Goal: Information Seeking & Learning: Learn about a topic

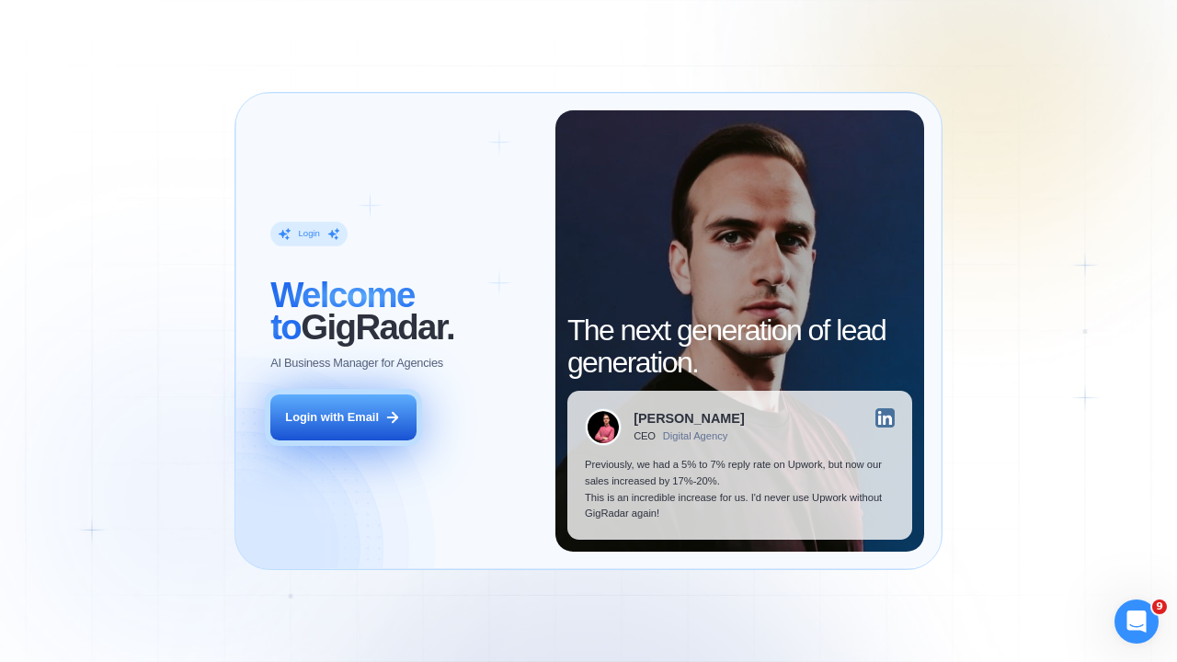
click at [347, 417] on div "Login with Email" at bounding box center [332, 417] width 94 height 17
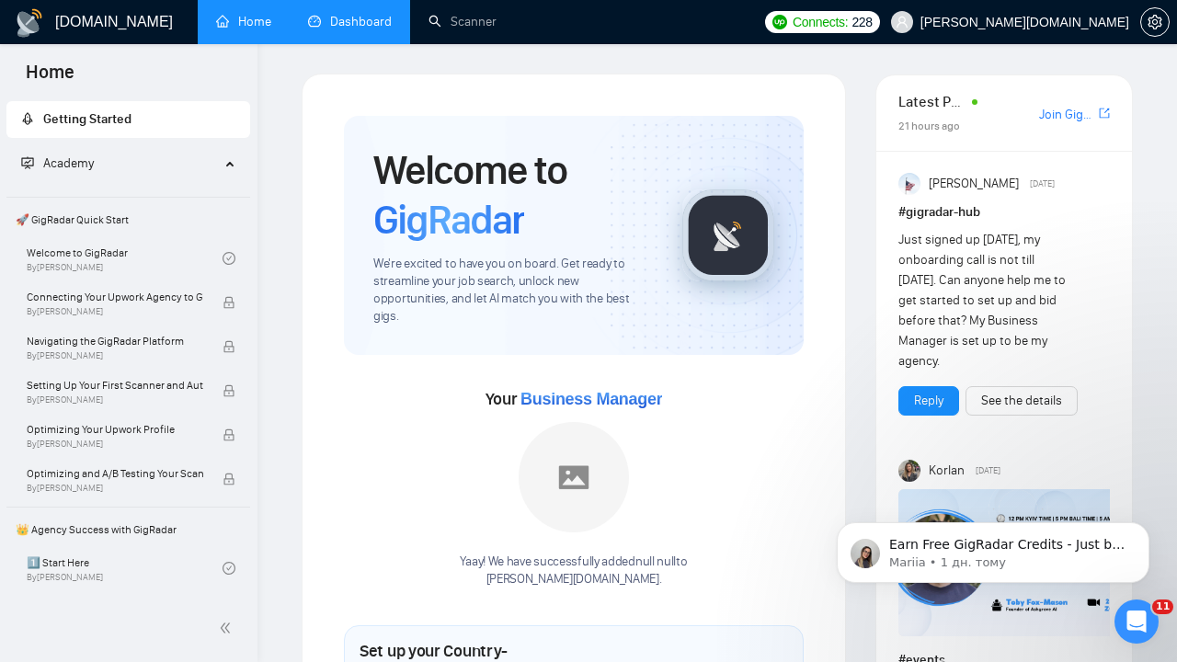
click at [350, 20] on link "Dashboard" at bounding box center [350, 22] width 84 height 16
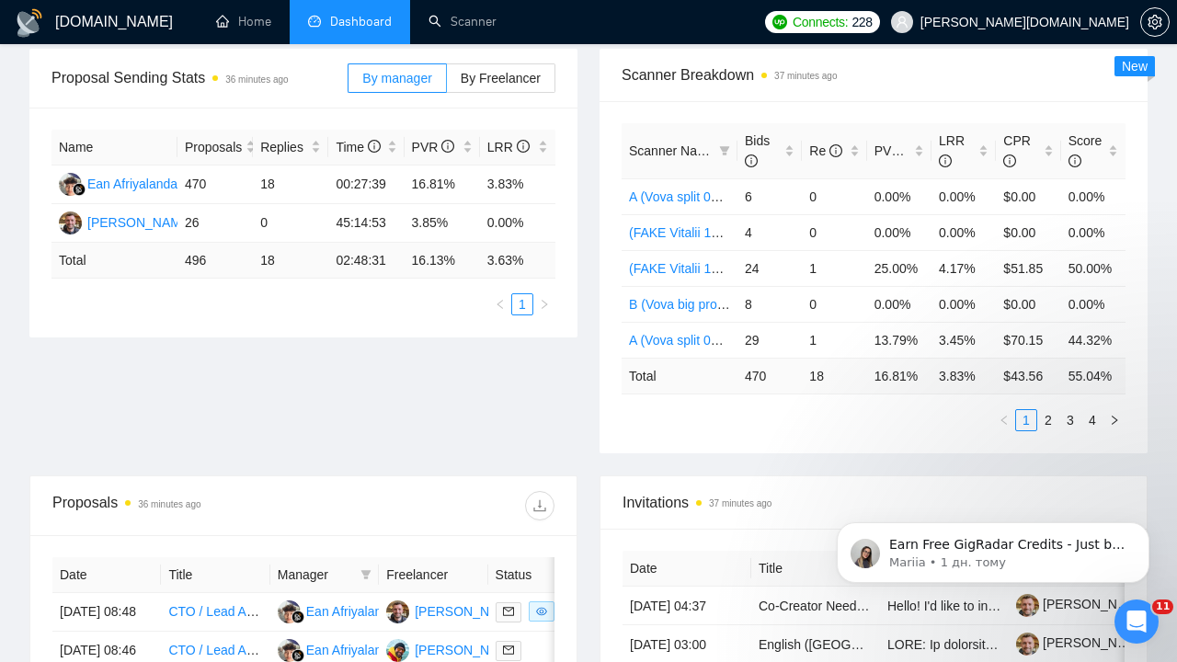
scroll to position [276, 0]
click at [489, 74] on span "By Freelancer" at bounding box center [501, 77] width 80 height 15
click at [447, 82] on input "By Freelancer" at bounding box center [447, 82] width 0 height 0
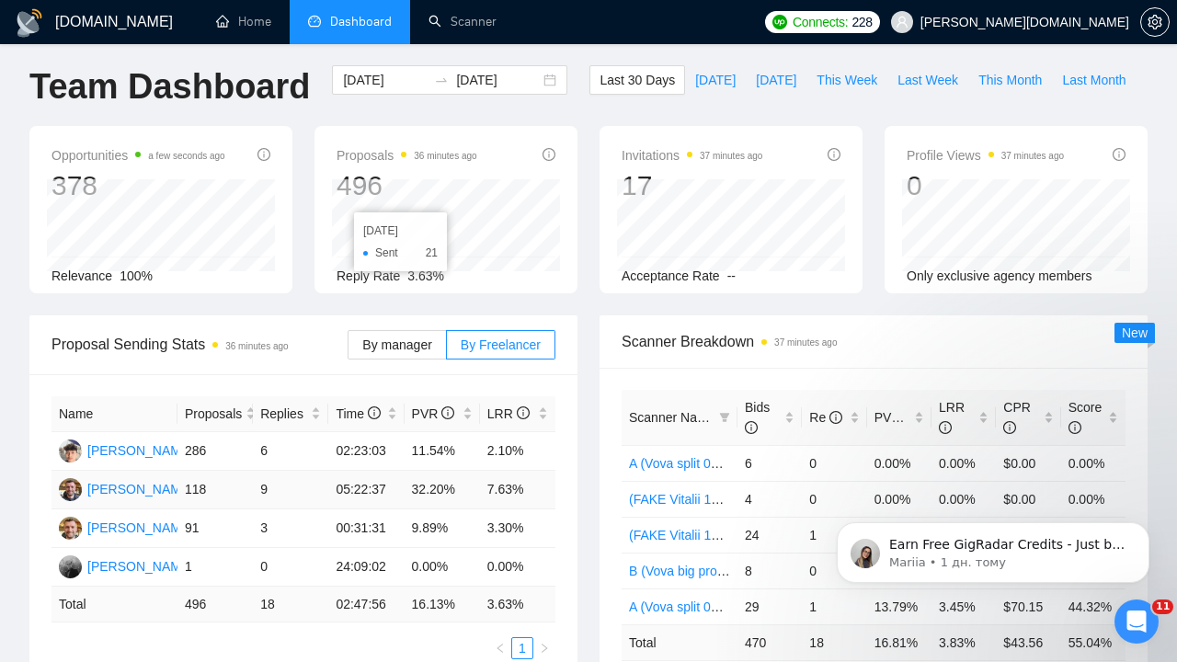
scroll to position [20, 0]
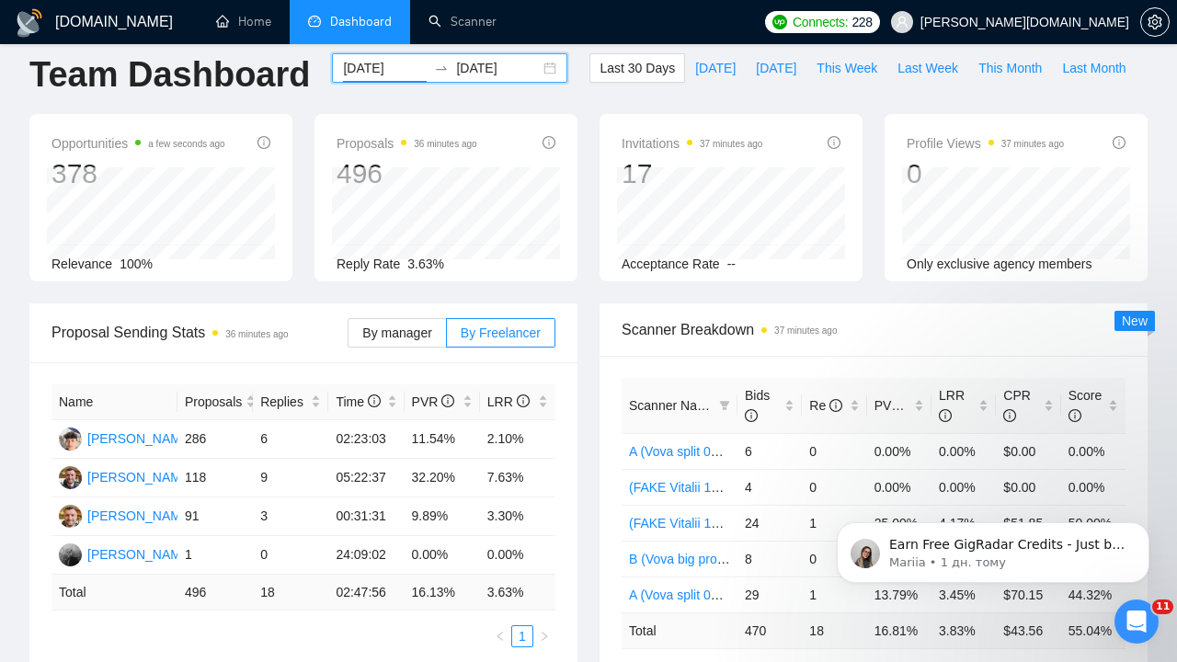
click at [383, 64] on input "2025-07-28" at bounding box center [385, 68] width 84 height 20
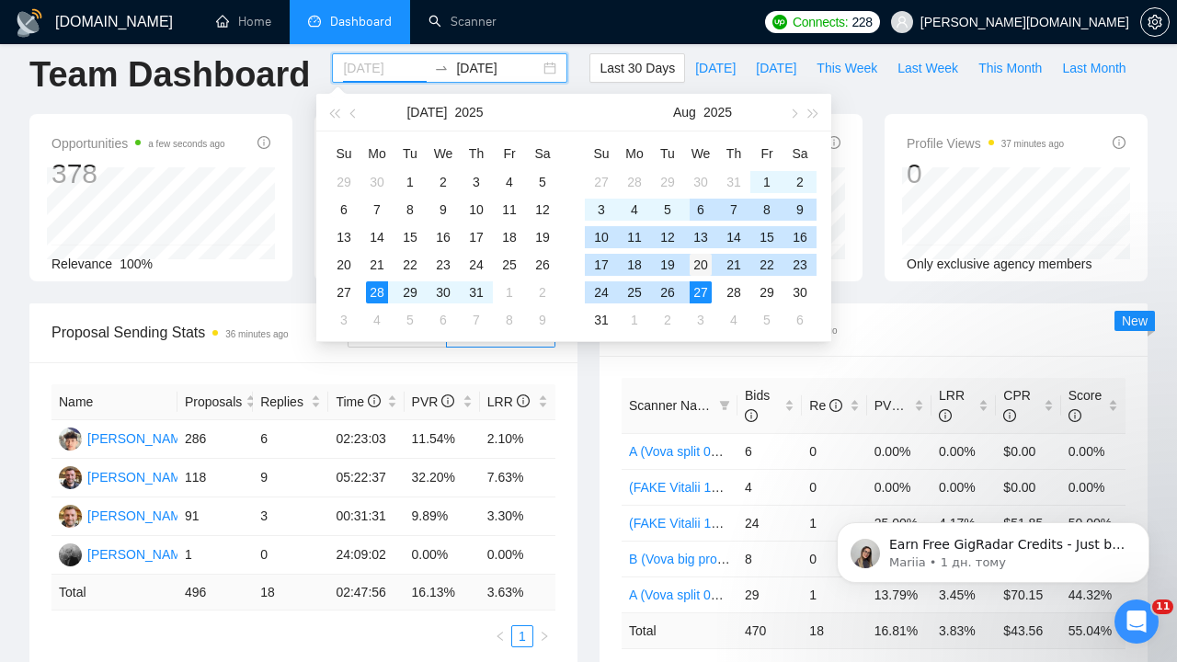
type input "2025-08-20"
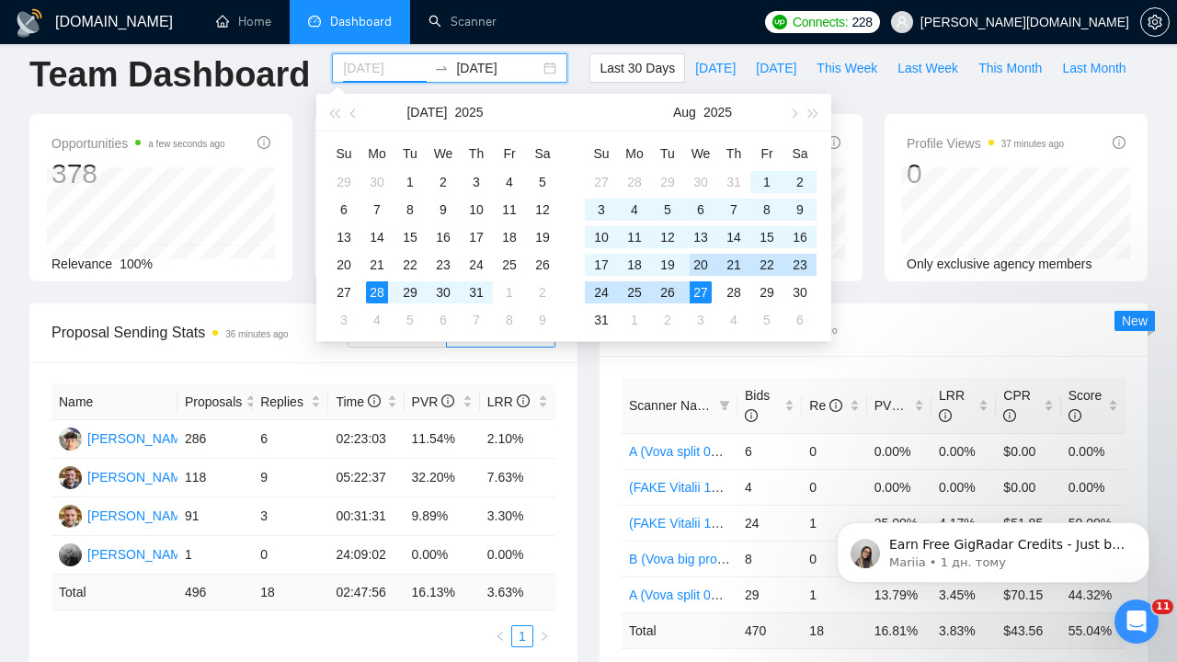
click at [699, 262] on div "20" at bounding box center [700, 265] width 22 height 22
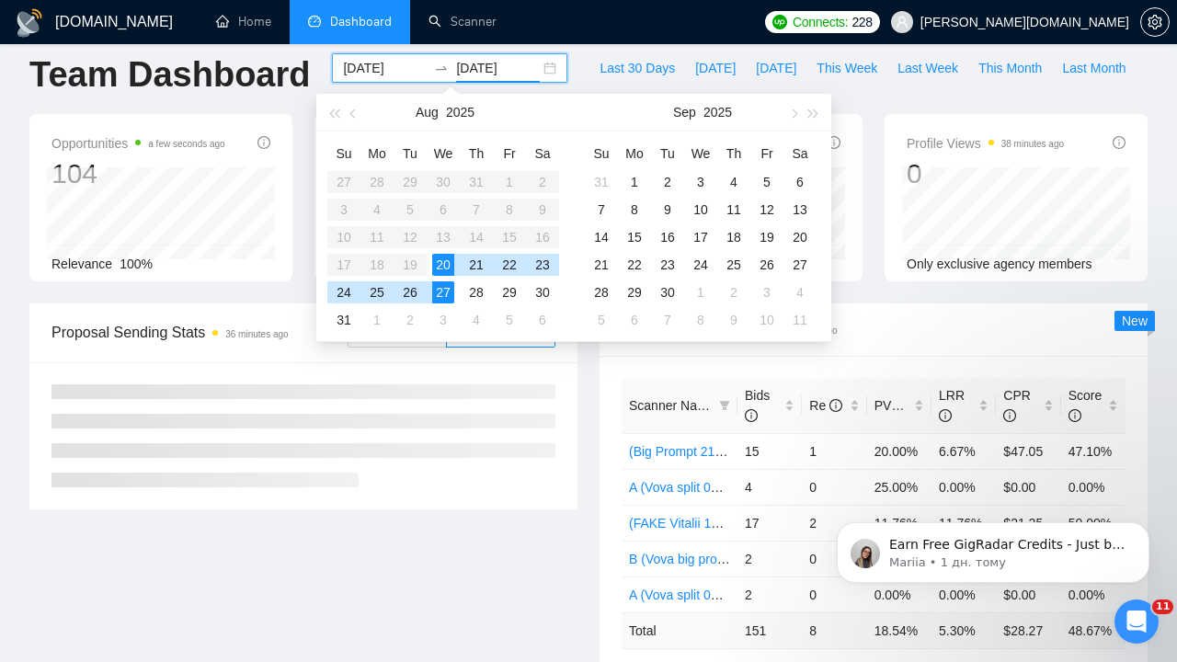
type input "[DATE]"
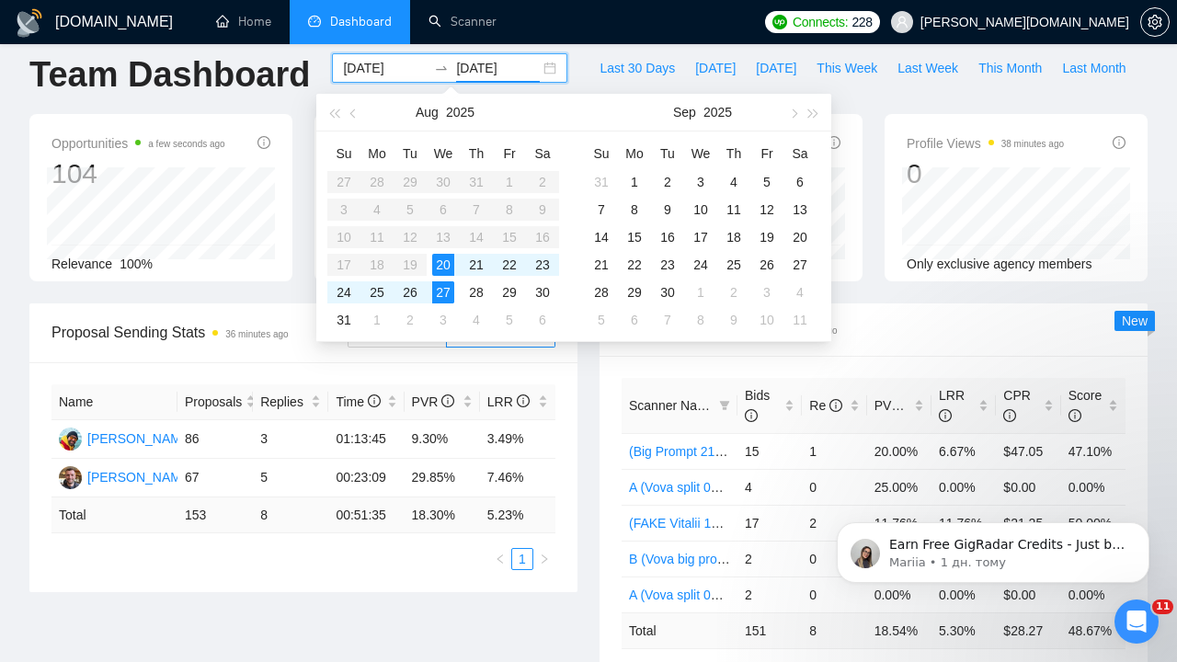
click at [580, 408] on div "Proposal Sending Stats 36 minutes ago By manager By Freelancer Name Proposals R…" at bounding box center [303, 447] width 570 height 289
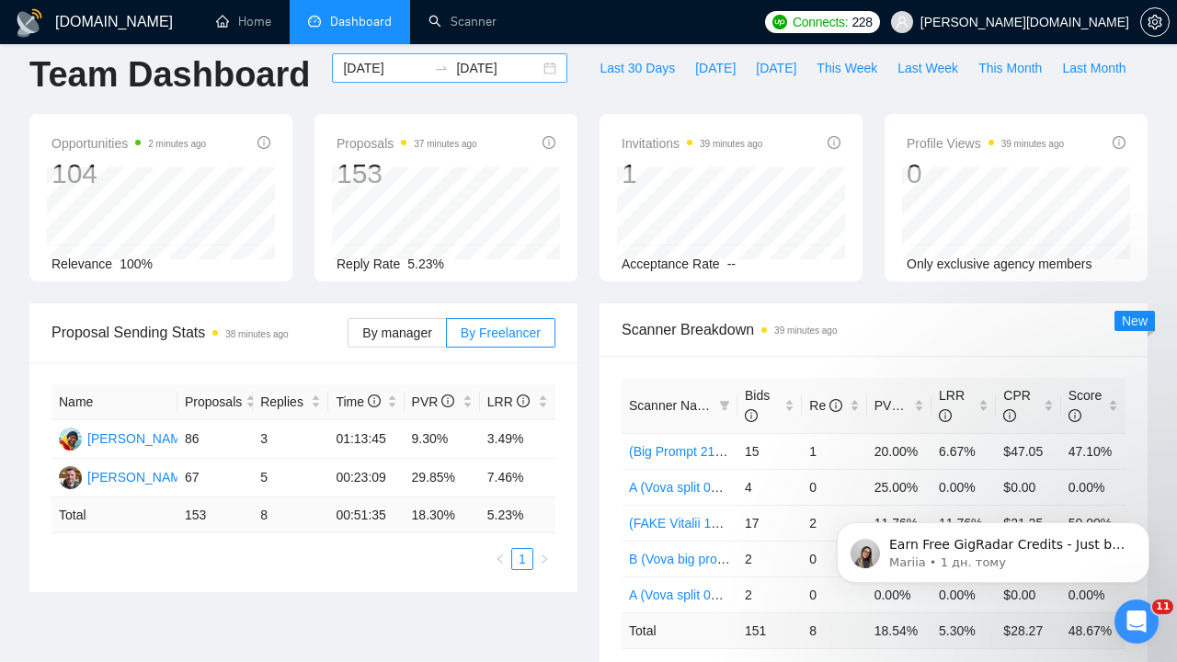
click at [389, 67] on input "2025-08-20" at bounding box center [385, 68] width 84 height 20
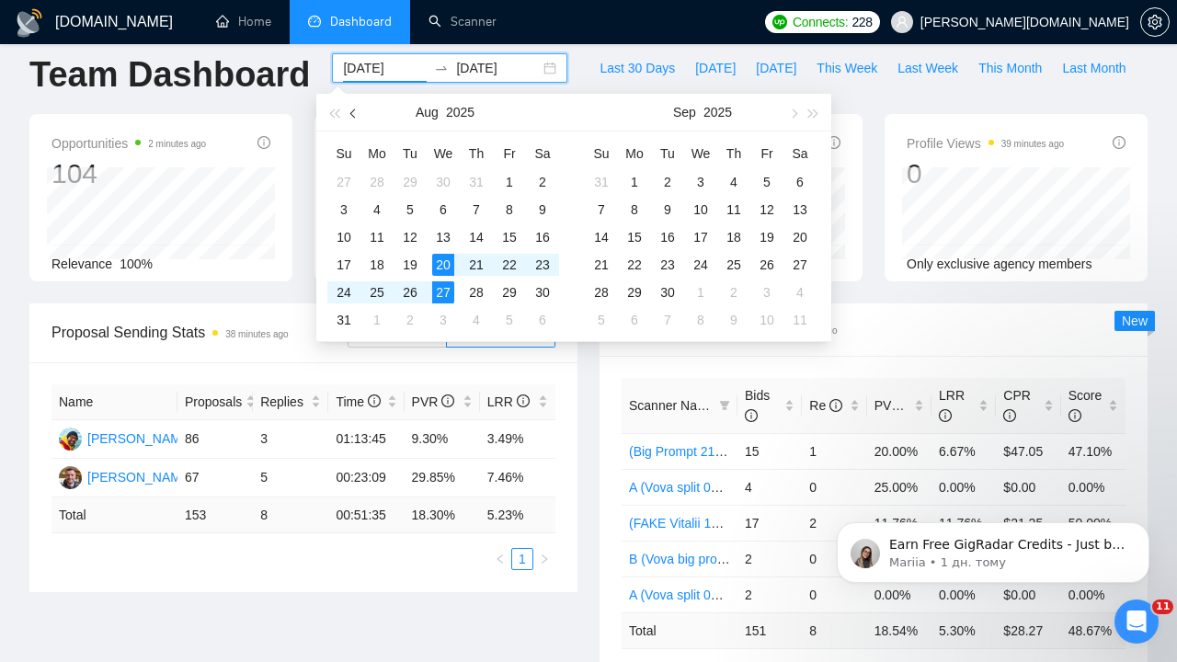
click at [354, 108] on button "button" at bounding box center [354, 112] width 20 height 37
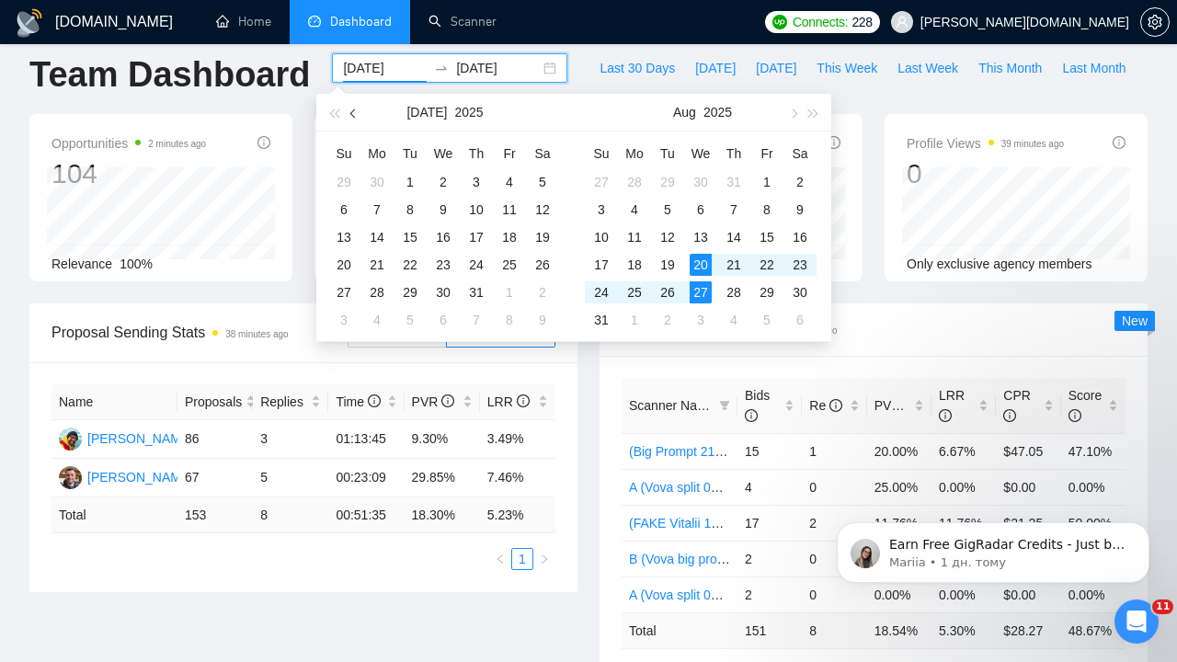
click at [354, 108] on button "button" at bounding box center [354, 112] width 20 height 37
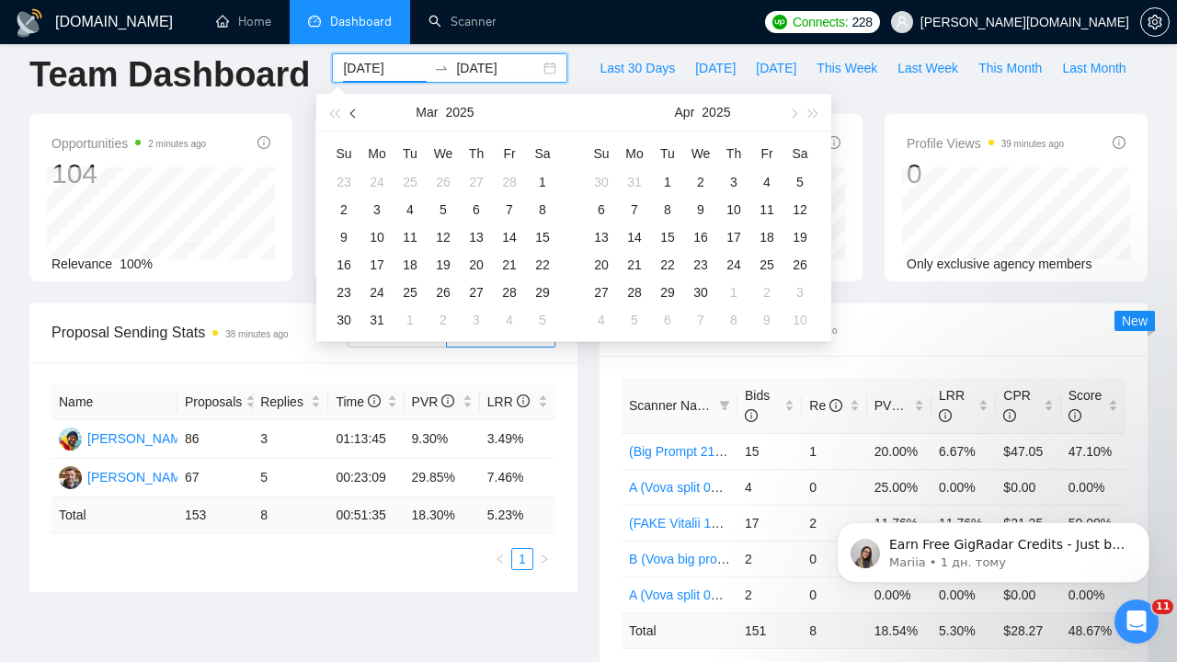
click at [354, 108] on button "button" at bounding box center [354, 112] width 20 height 37
type input "2025-02-01"
click at [539, 176] on div "1" at bounding box center [542, 182] width 22 height 22
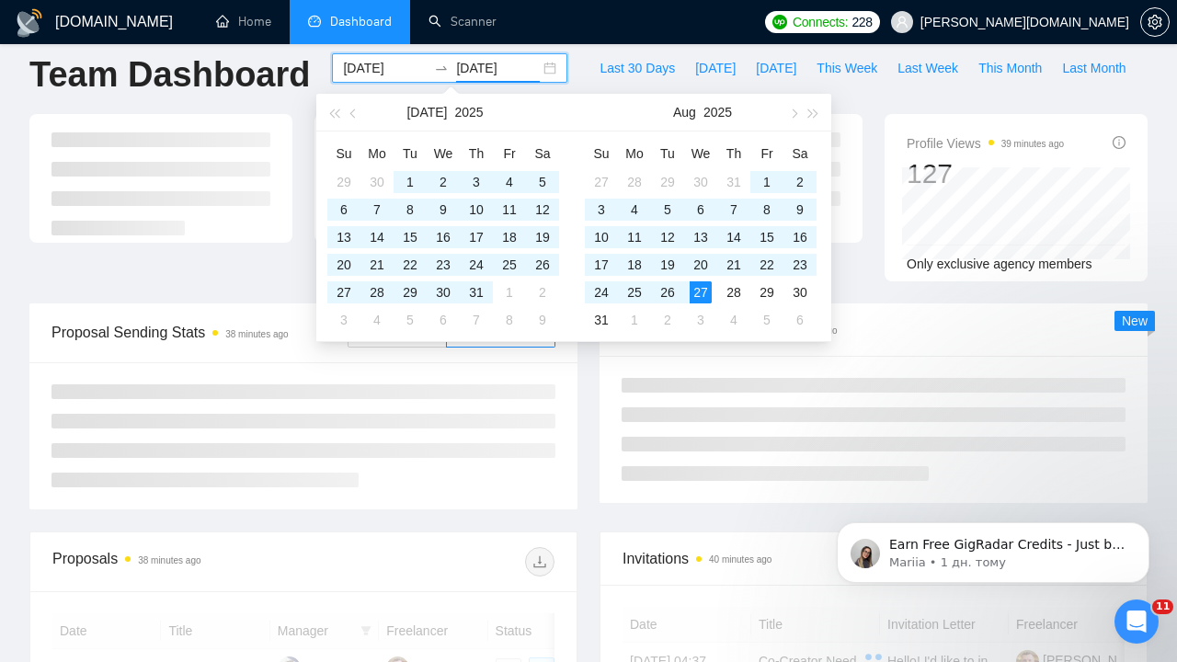
click at [477, 67] on input "[DATE]" at bounding box center [498, 68] width 84 height 20
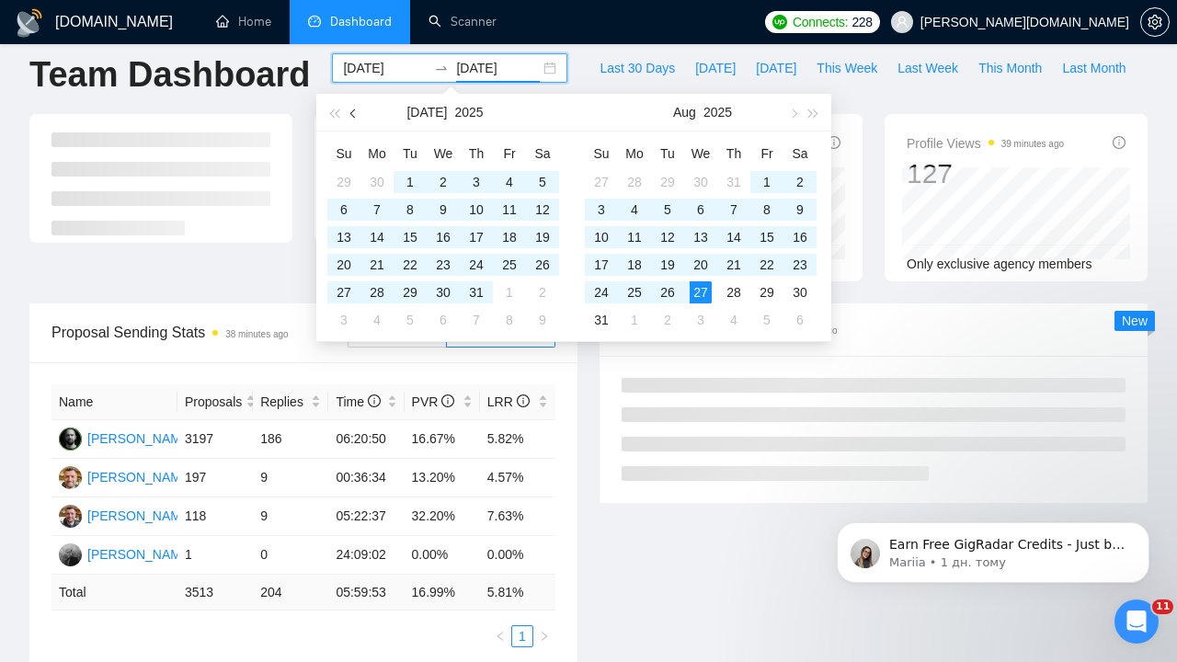
click at [352, 109] on button "button" at bounding box center [354, 112] width 20 height 37
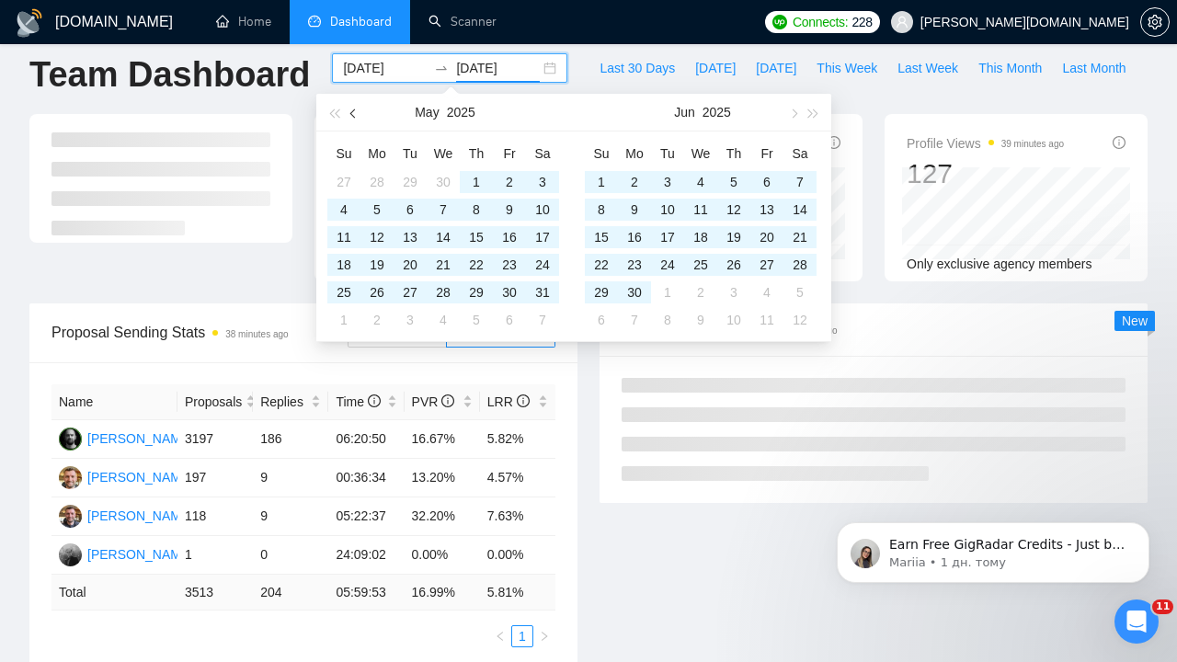
click at [352, 109] on button "button" at bounding box center [354, 112] width 20 height 37
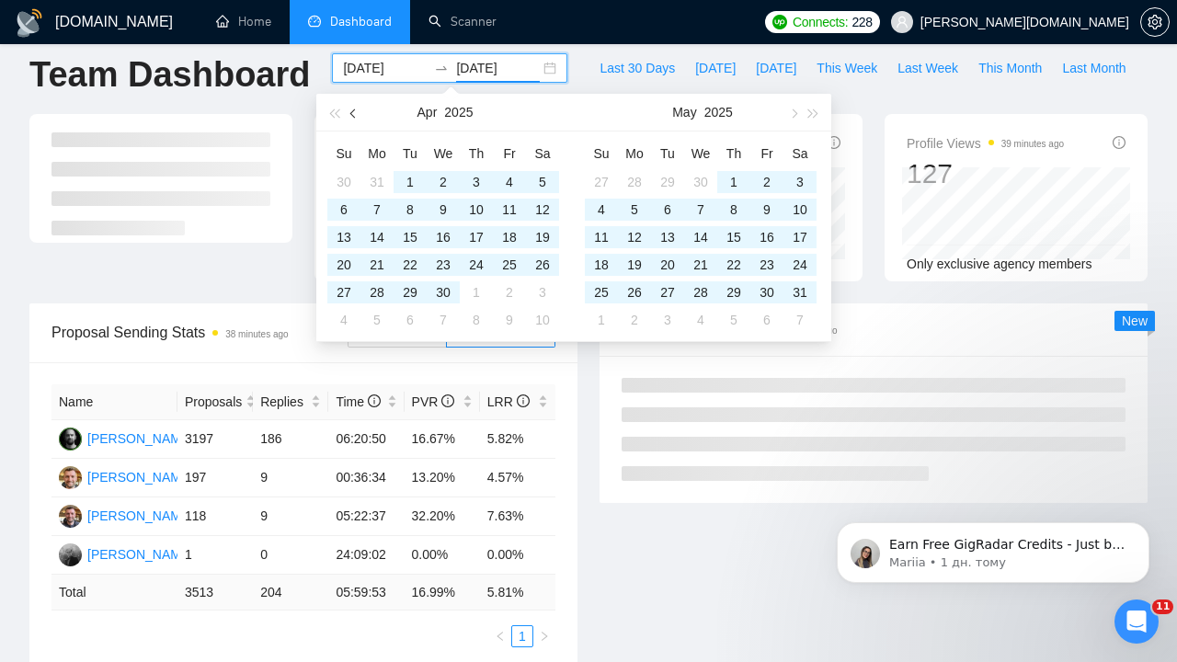
click at [352, 109] on button "button" at bounding box center [354, 112] width 20 height 37
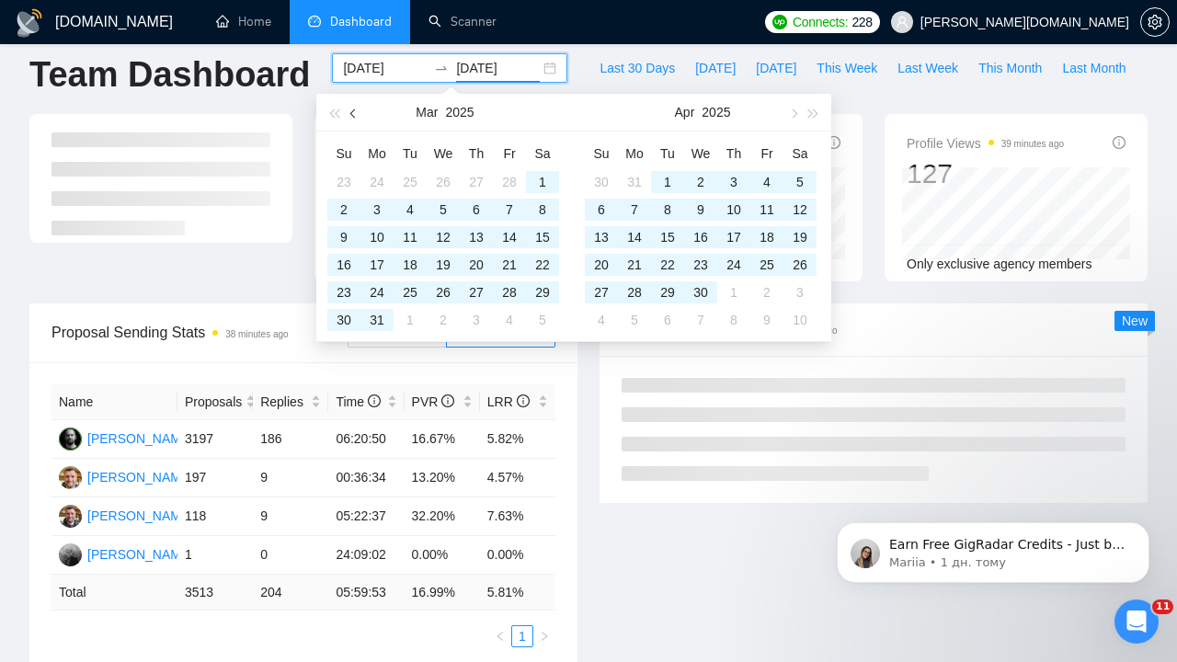
click at [352, 109] on button "button" at bounding box center [354, 112] width 20 height 37
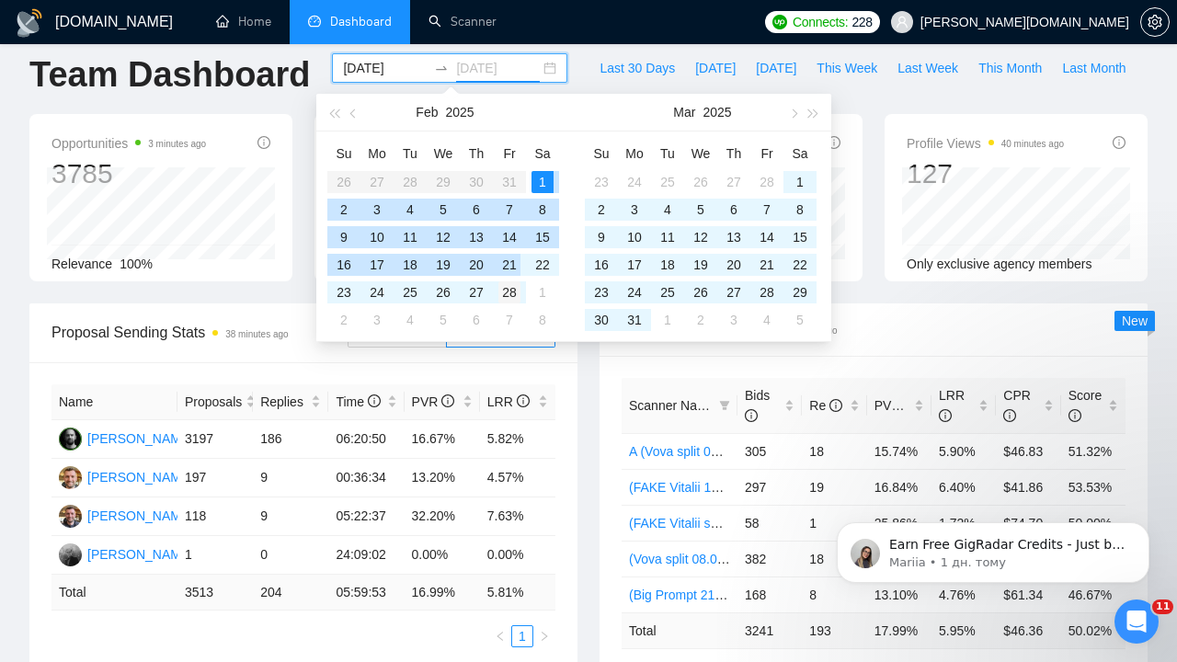
type input "2025-02-28"
click at [510, 289] on div "28" at bounding box center [509, 292] width 22 height 22
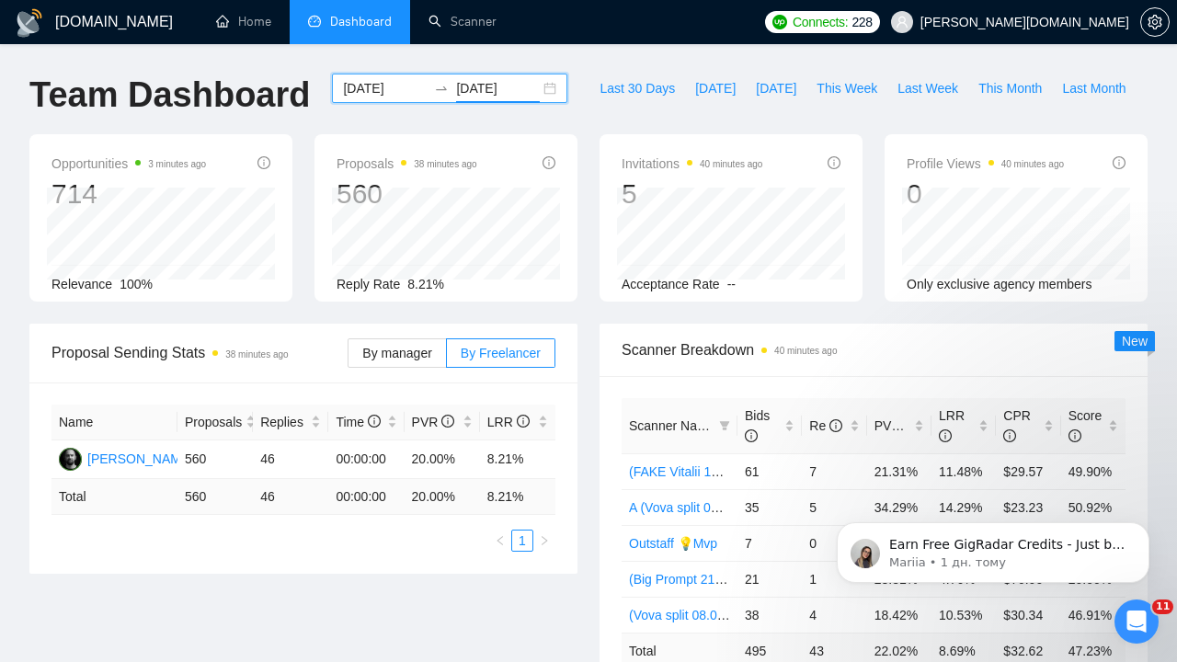
click at [369, 84] on input "2025-02-01" at bounding box center [385, 88] width 84 height 20
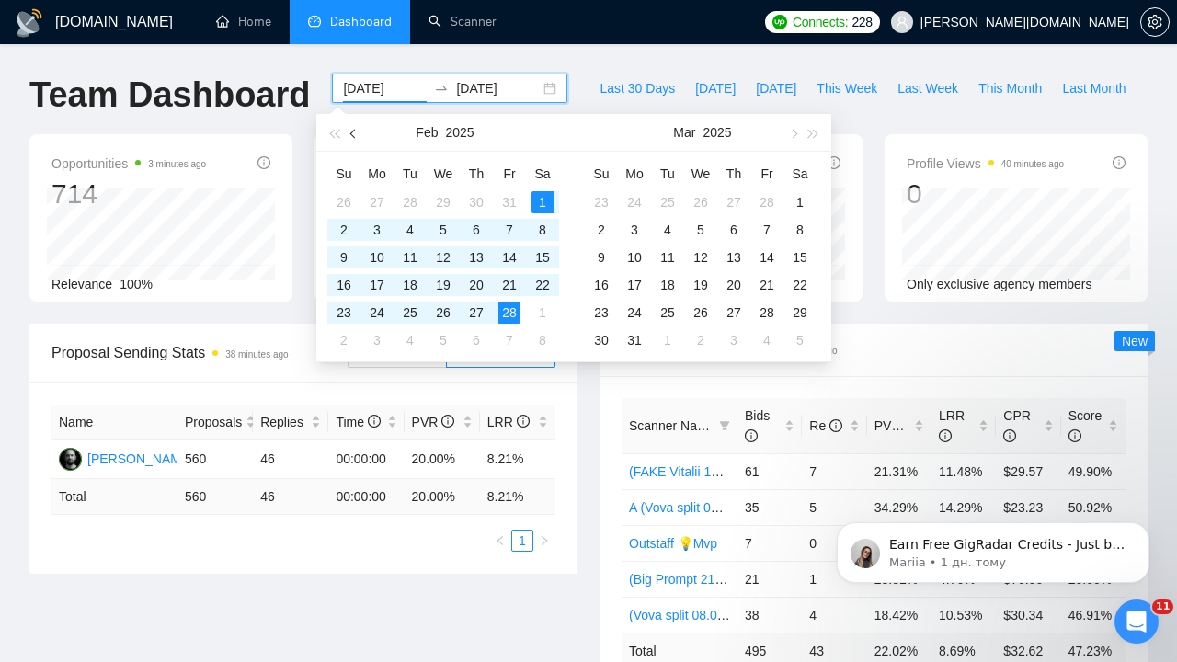
click at [351, 131] on button "button" at bounding box center [354, 132] width 20 height 37
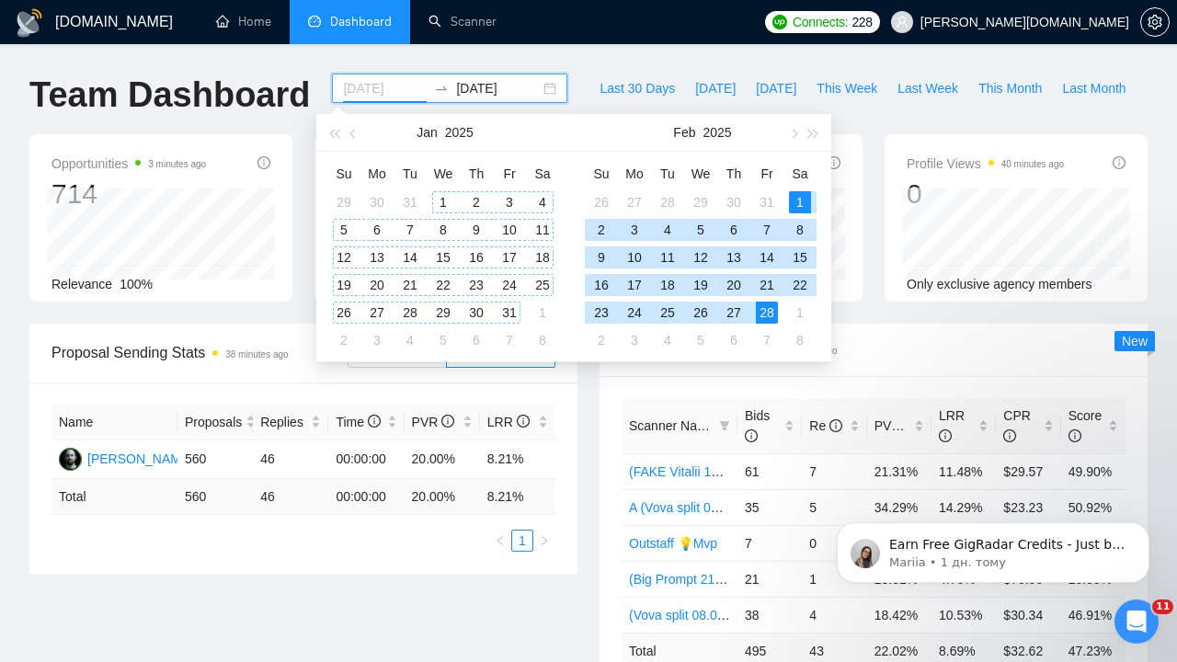
type input "2025-01-01"
click at [439, 199] on div "1" at bounding box center [443, 202] width 22 height 22
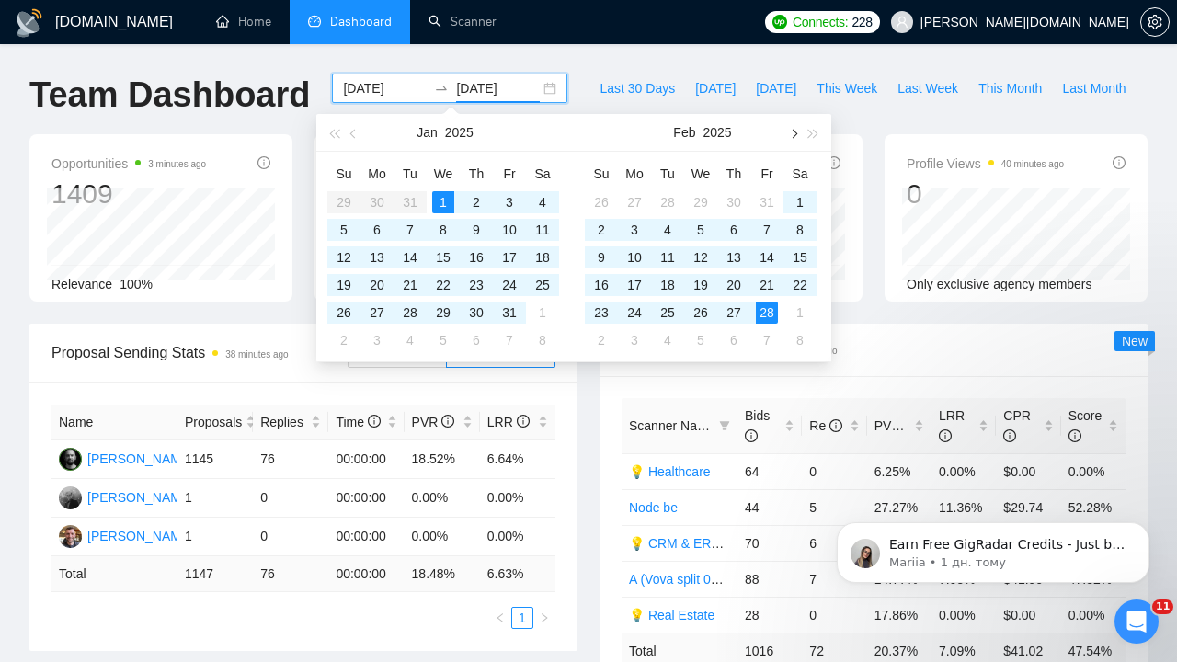
click at [792, 134] on span "button" at bounding box center [792, 133] width 9 height 9
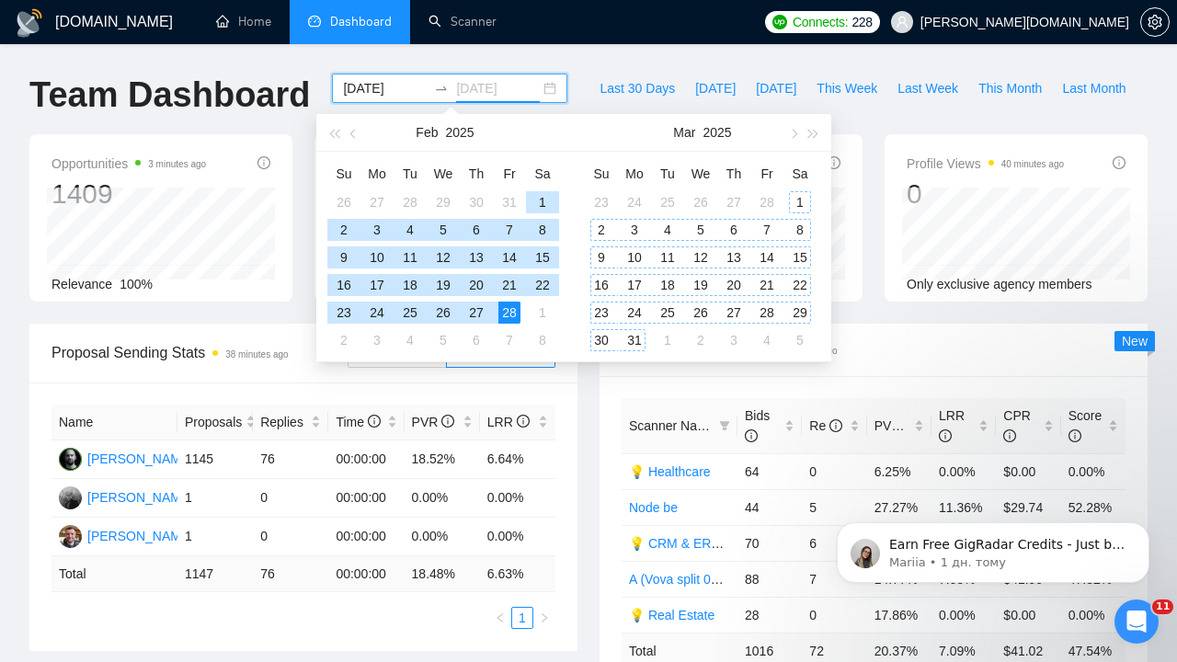
type input "2025-03-31"
click at [640, 336] on div "31" at bounding box center [634, 340] width 22 height 22
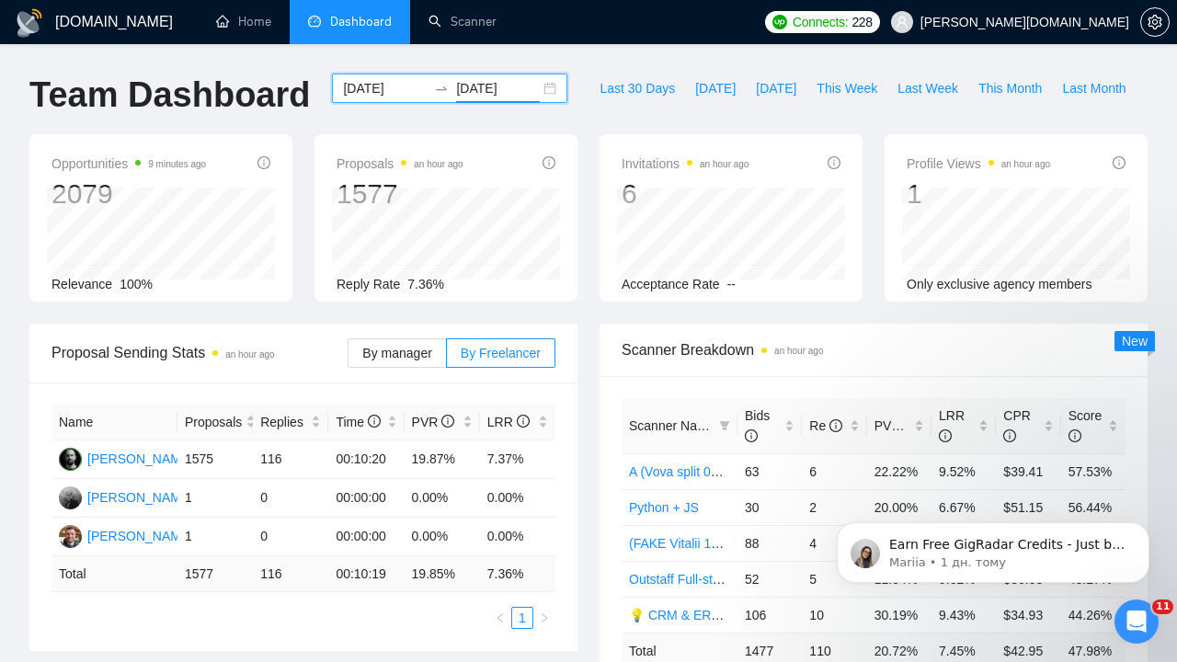
click at [360, 86] on input "2025-01-01" at bounding box center [385, 88] width 84 height 20
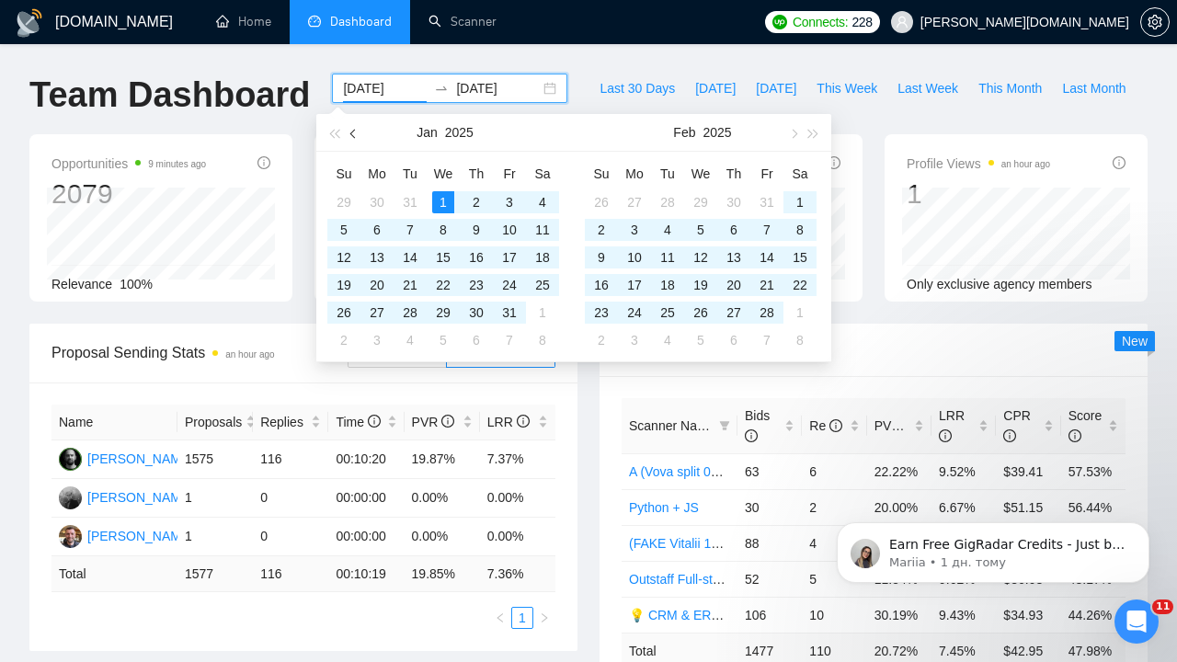
click at [347, 127] on button "button" at bounding box center [354, 132] width 20 height 37
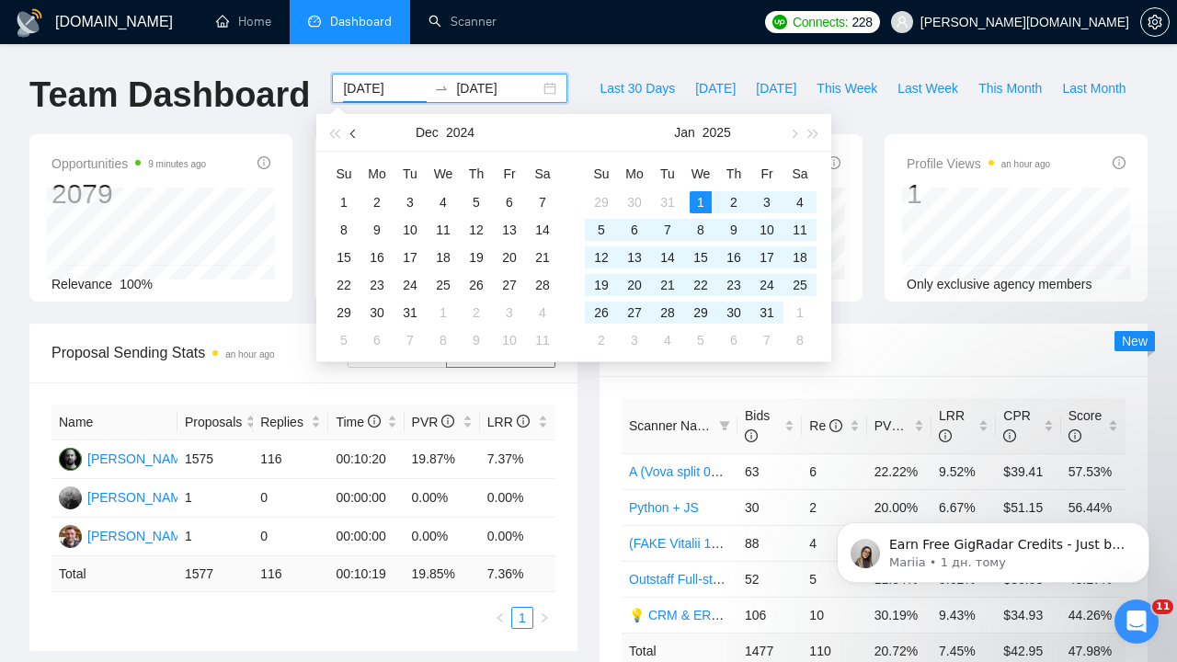
click at [347, 127] on button "button" at bounding box center [354, 132] width 20 height 37
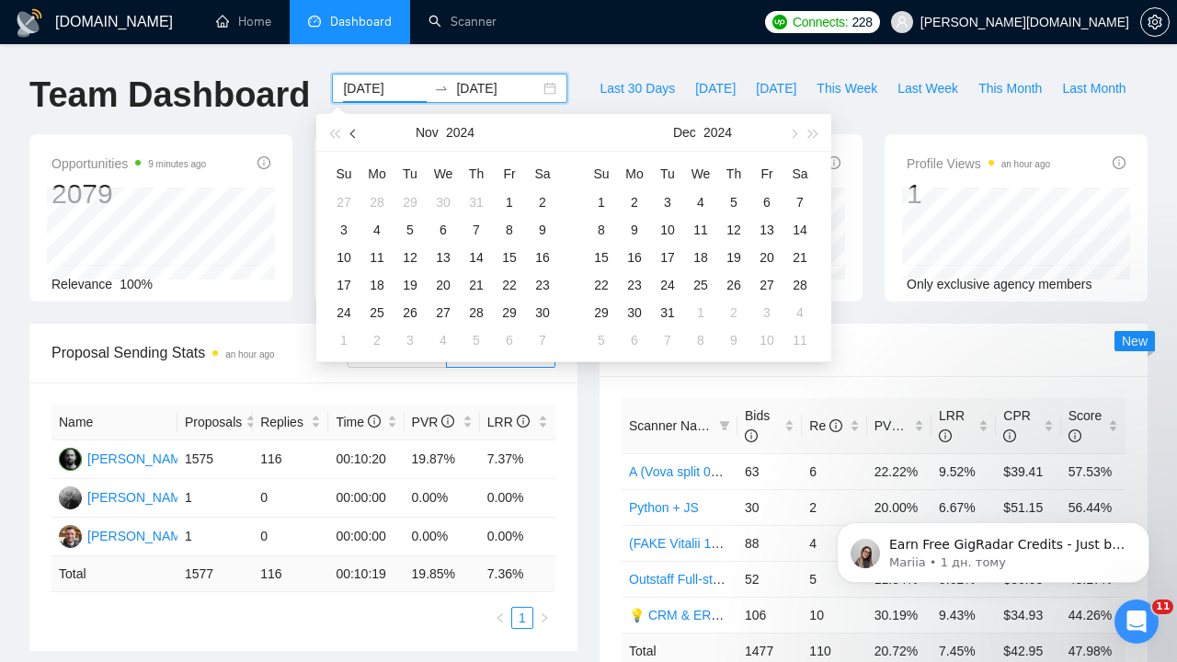
click at [347, 127] on button "button" at bounding box center [354, 132] width 20 height 37
type input "2024-10-01"
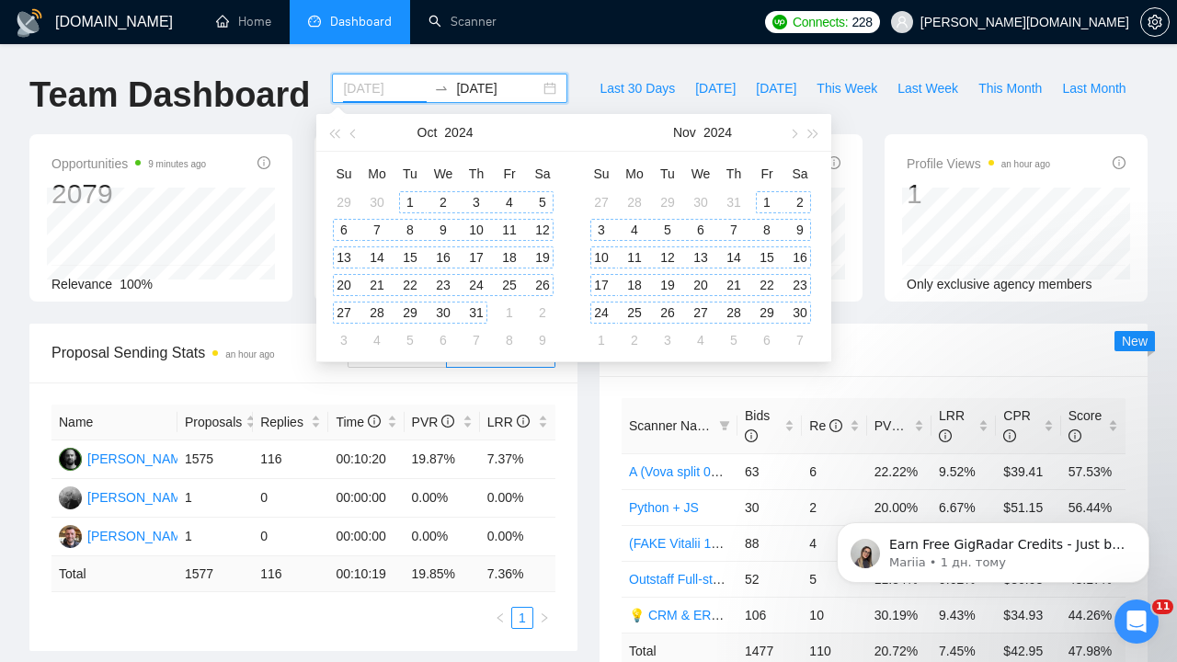
click at [411, 197] on div "1" at bounding box center [410, 202] width 22 height 22
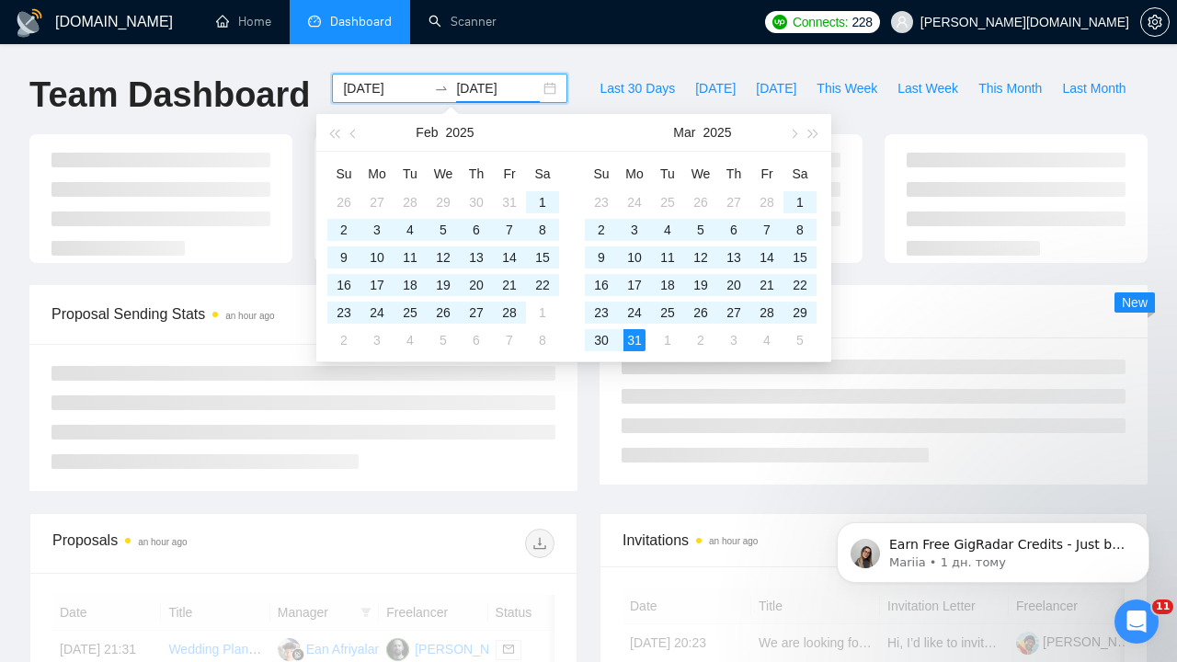
click at [470, 89] on input "2025-03-31" at bounding box center [498, 88] width 84 height 20
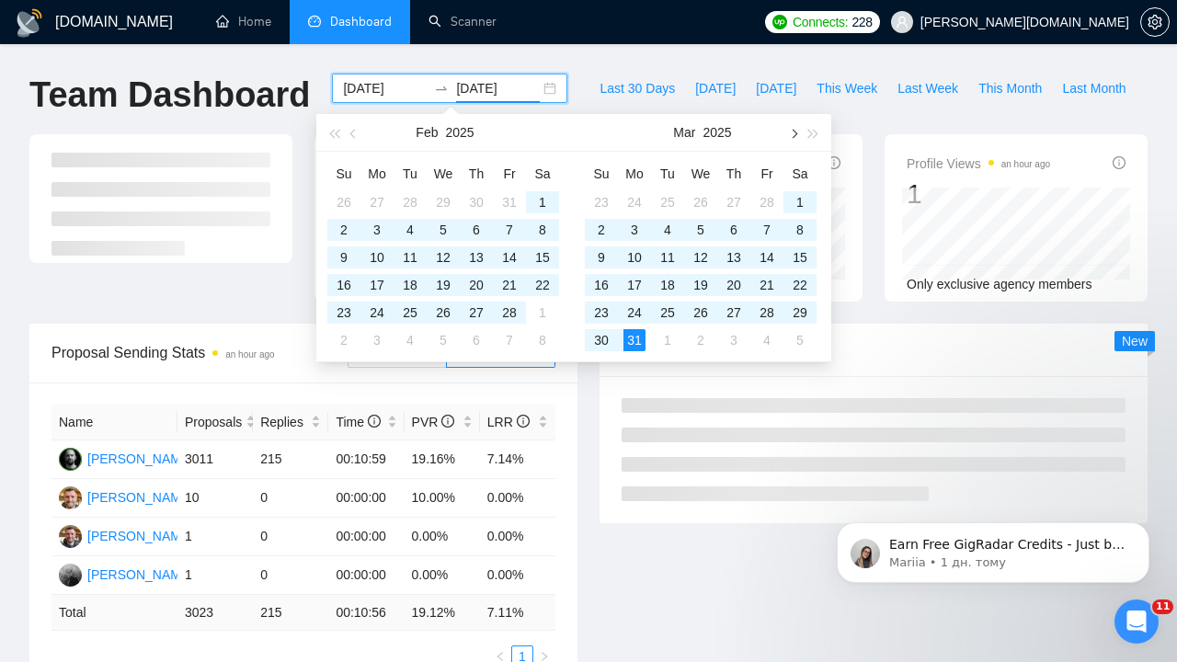
click at [796, 131] on button "button" at bounding box center [792, 132] width 20 height 37
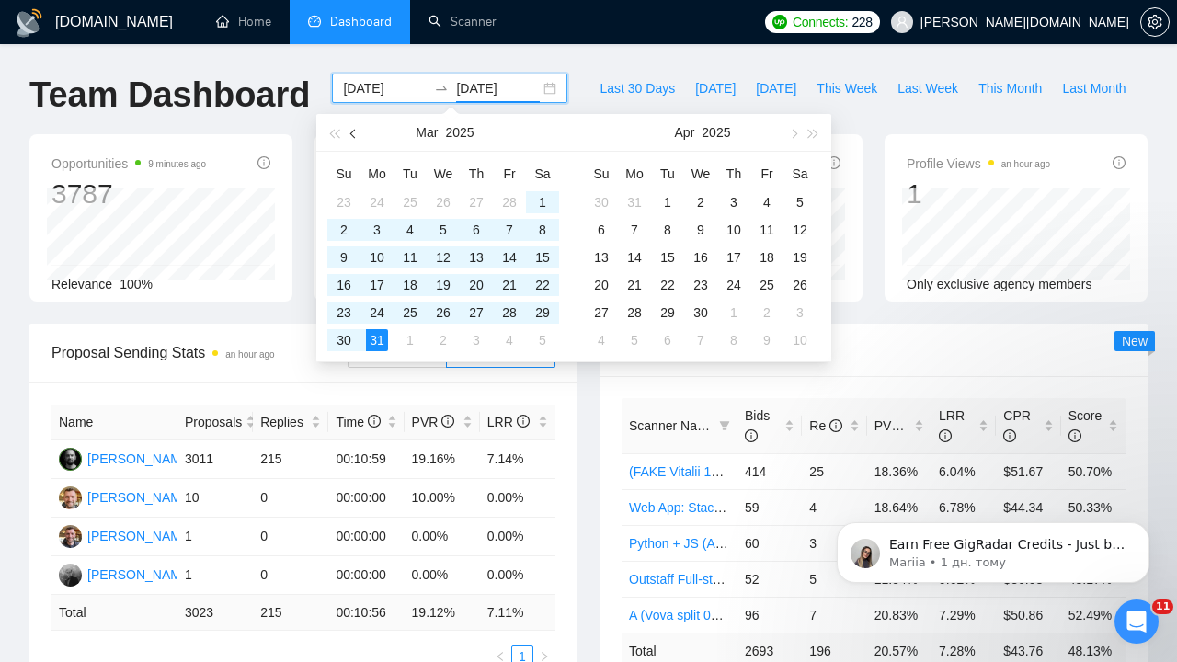
click at [352, 131] on button "button" at bounding box center [354, 132] width 20 height 37
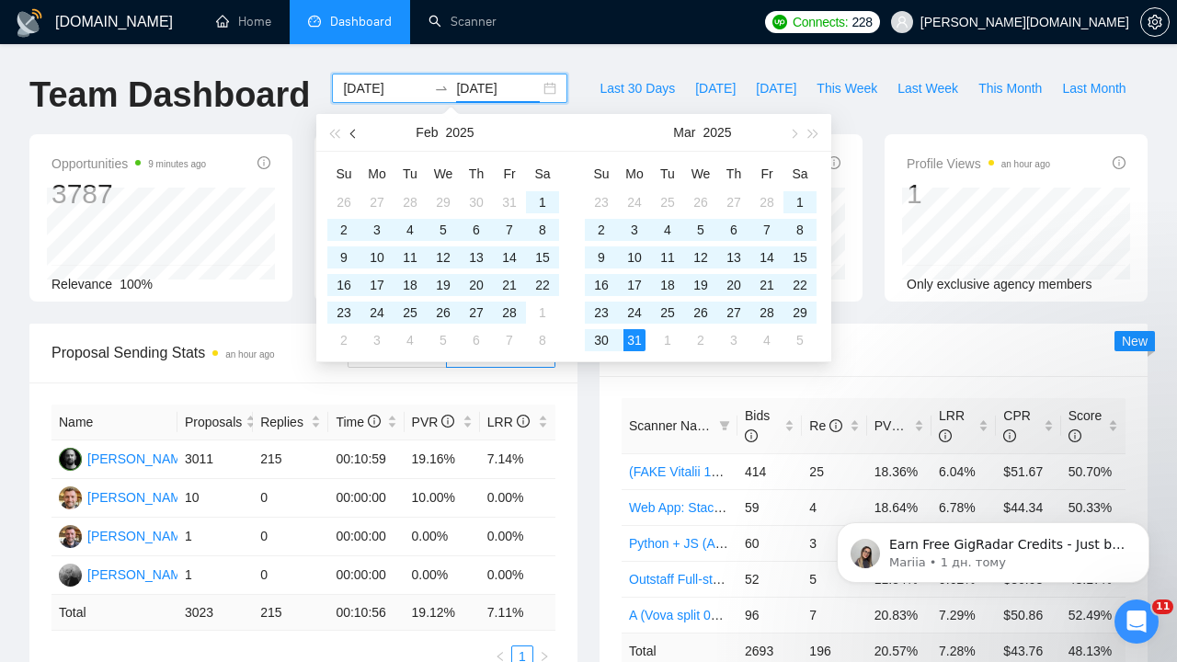
click at [352, 131] on button "button" at bounding box center [354, 132] width 20 height 37
click at [411, 201] on div "31" at bounding box center [410, 202] width 22 height 22
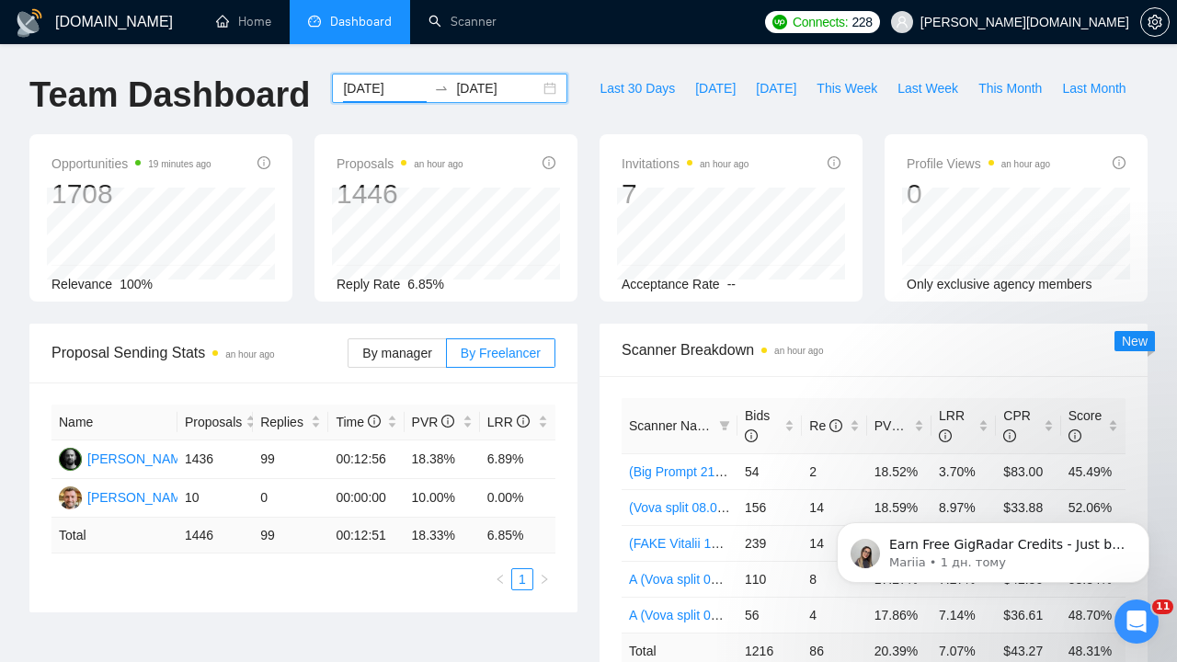
click at [370, 88] on input "2024-10-01" at bounding box center [385, 88] width 84 height 20
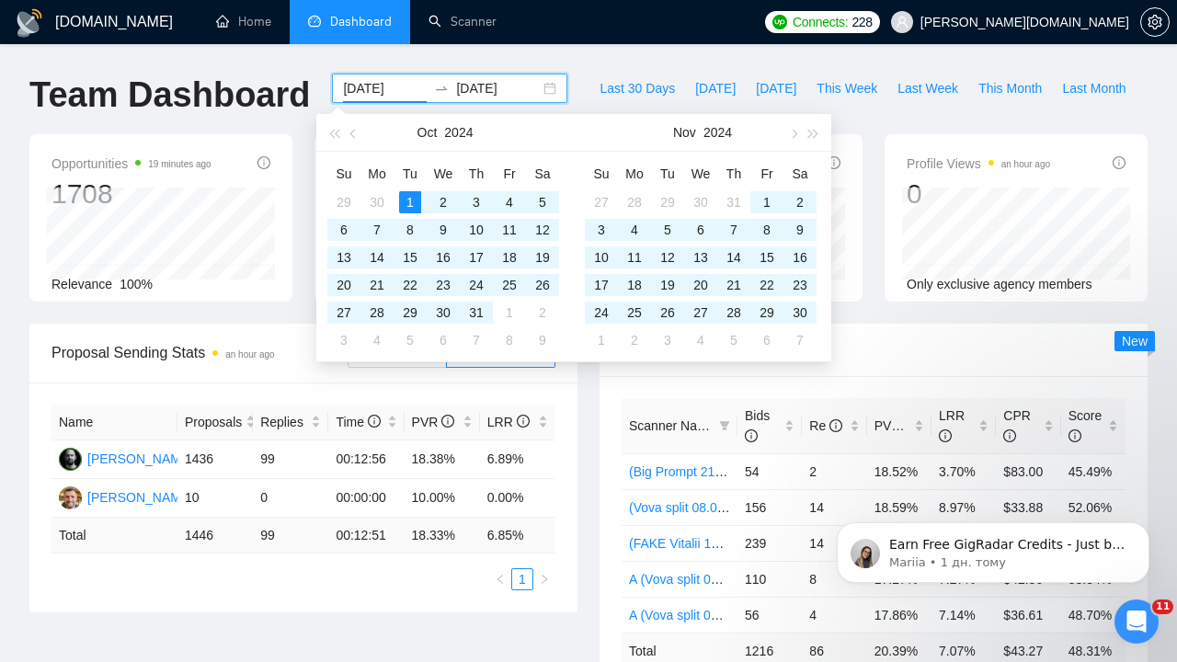
click at [469, 92] on input "2024-12-31" at bounding box center [498, 88] width 84 height 20
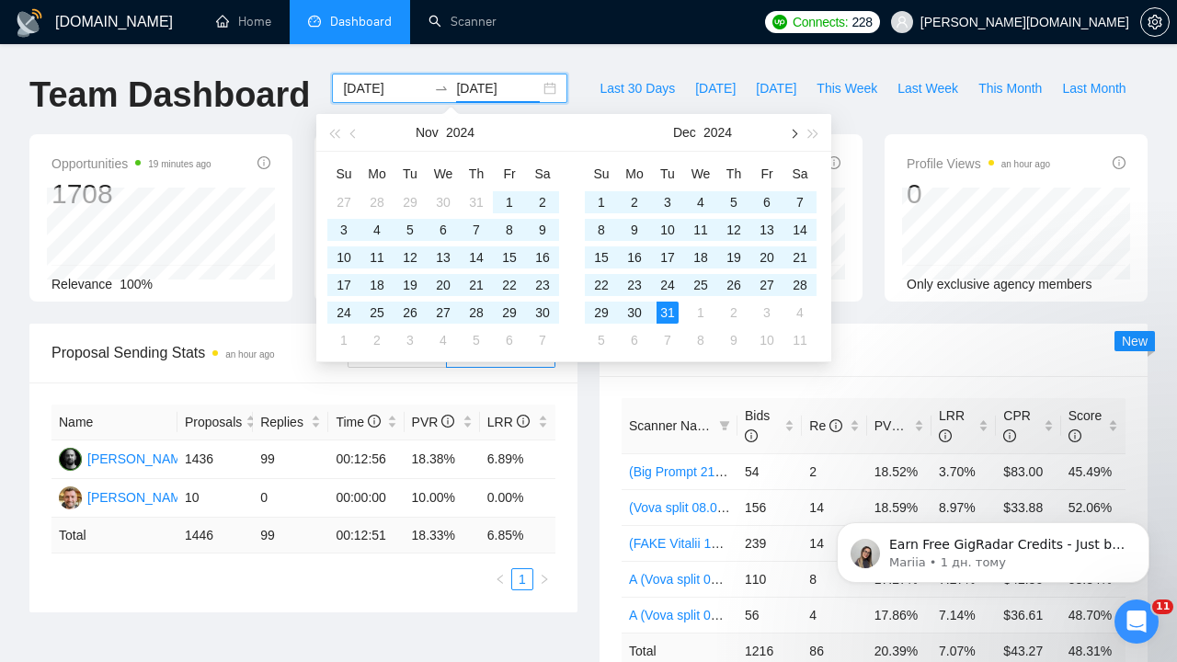
click at [792, 136] on span "button" at bounding box center [792, 133] width 9 height 9
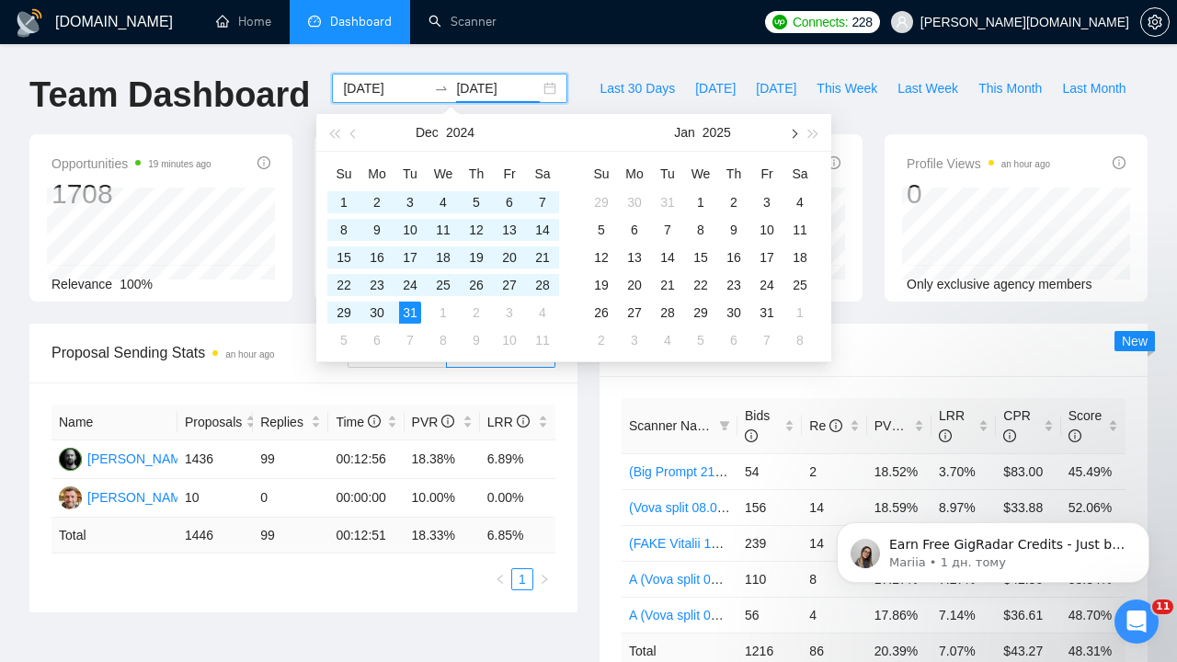
click at [792, 136] on span "button" at bounding box center [792, 133] width 9 height 9
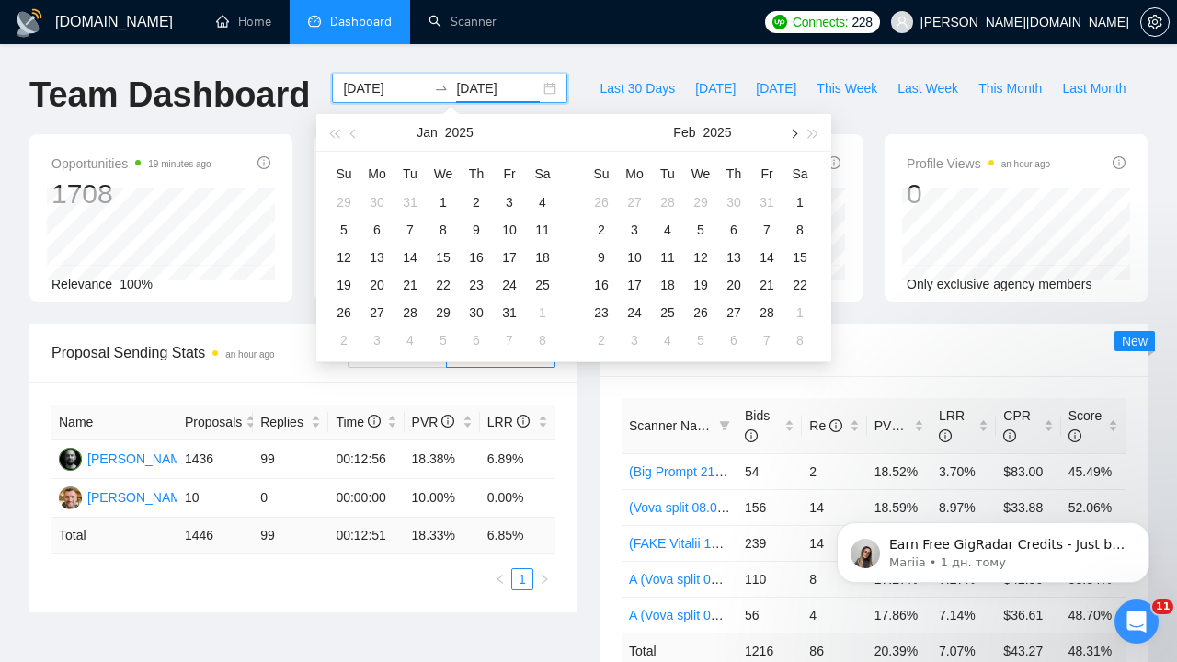
click at [792, 136] on span "button" at bounding box center [792, 133] width 9 height 9
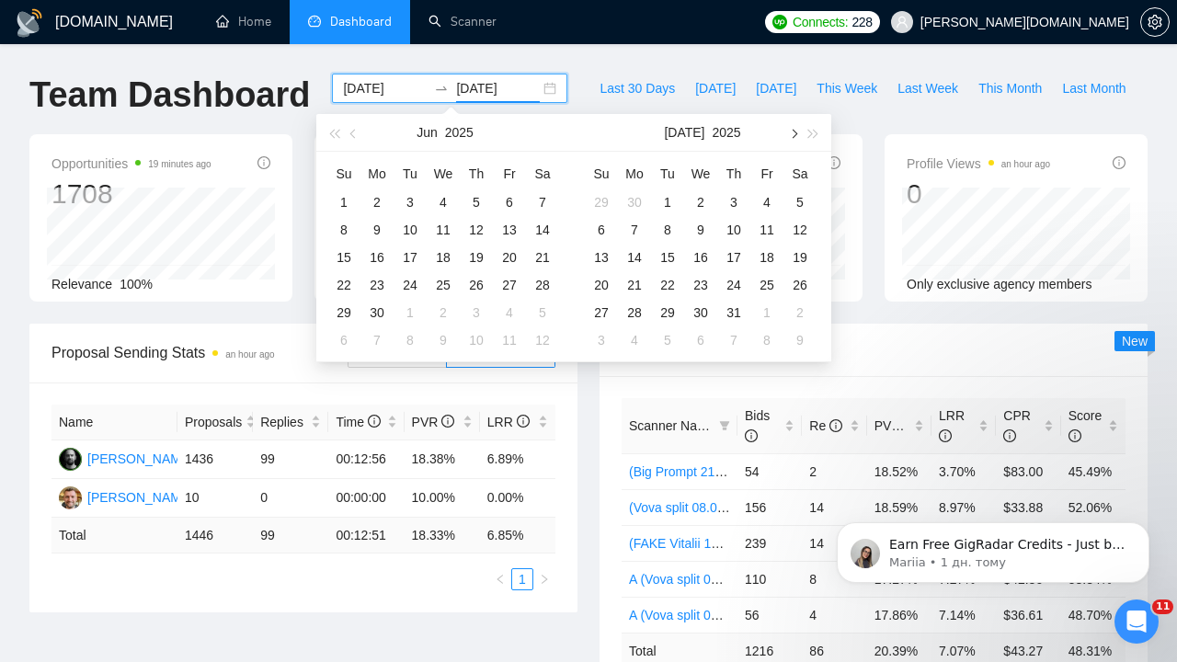
click at [792, 136] on span "button" at bounding box center [792, 133] width 9 height 9
type input "[DATE]"
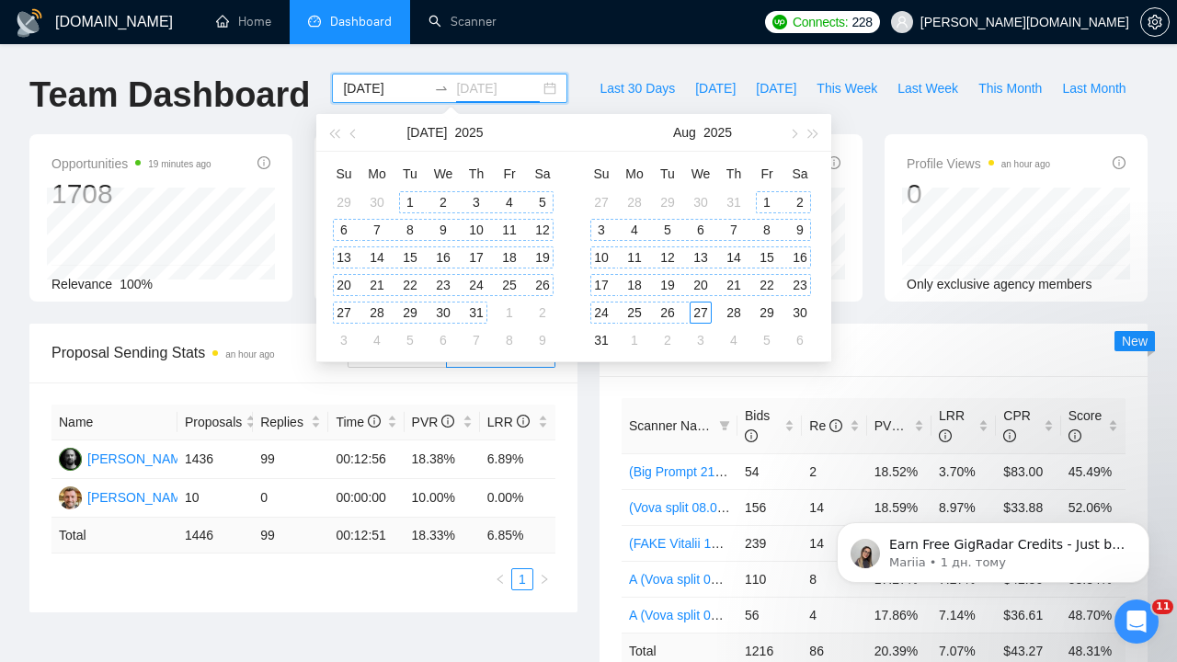
click at [703, 310] on div "27" at bounding box center [700, 313] width 22 height 22
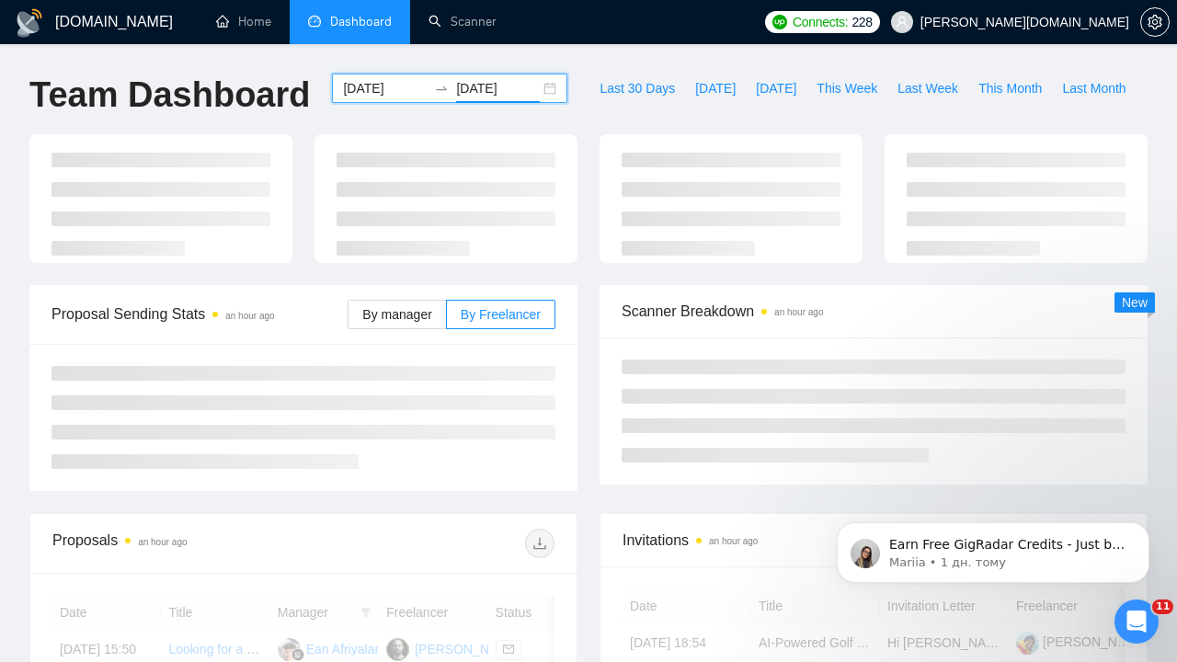
click at [370, 85] on input "2024-10-01" at bounding box center [385, 88] width 84 height 20
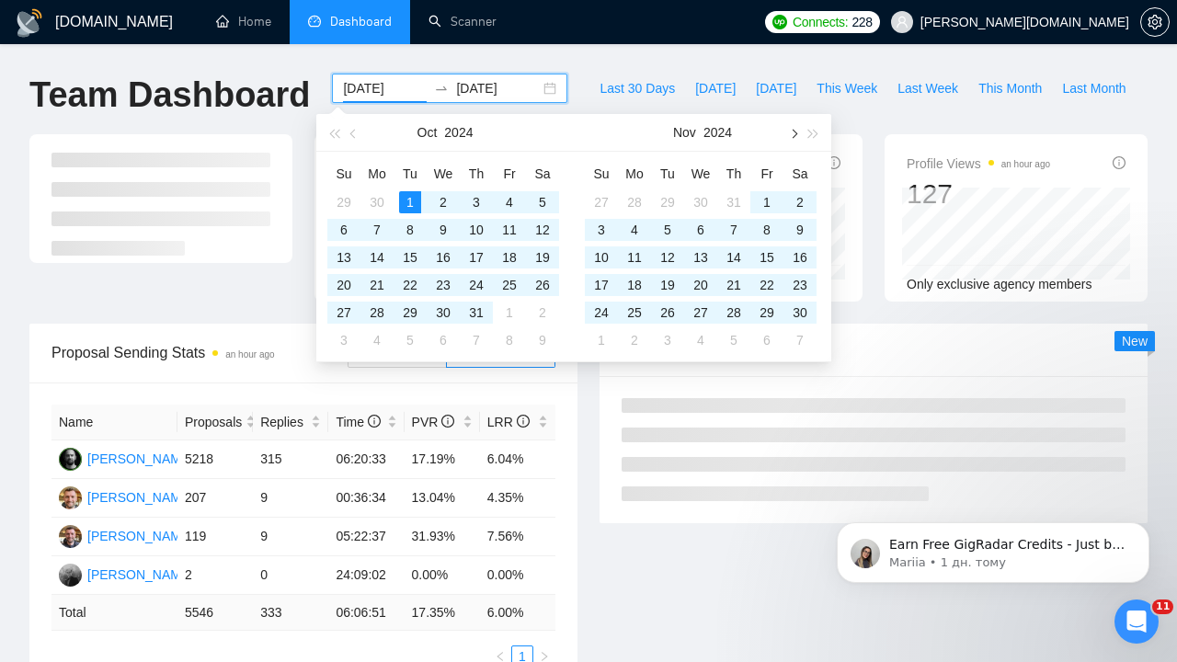
click at [794, 133] on span "button" at bounding box center [792, 133] width 9 height 9
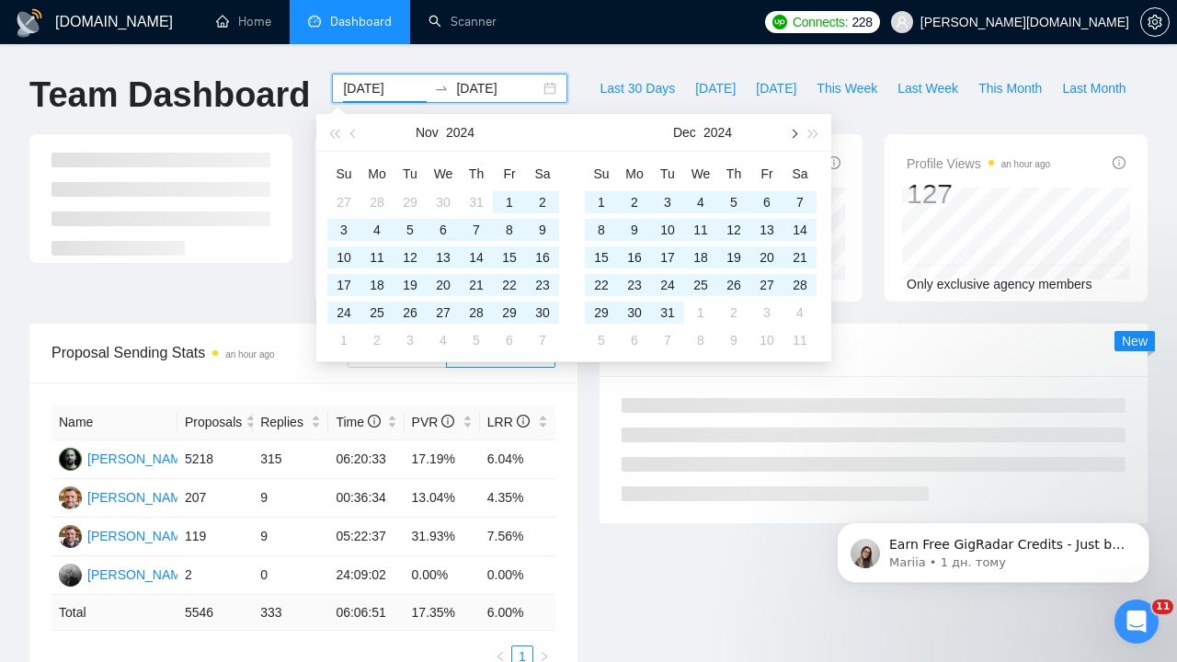
click at [794, 133] on span "button" at bounding box center [792, 133] width 9 height 9
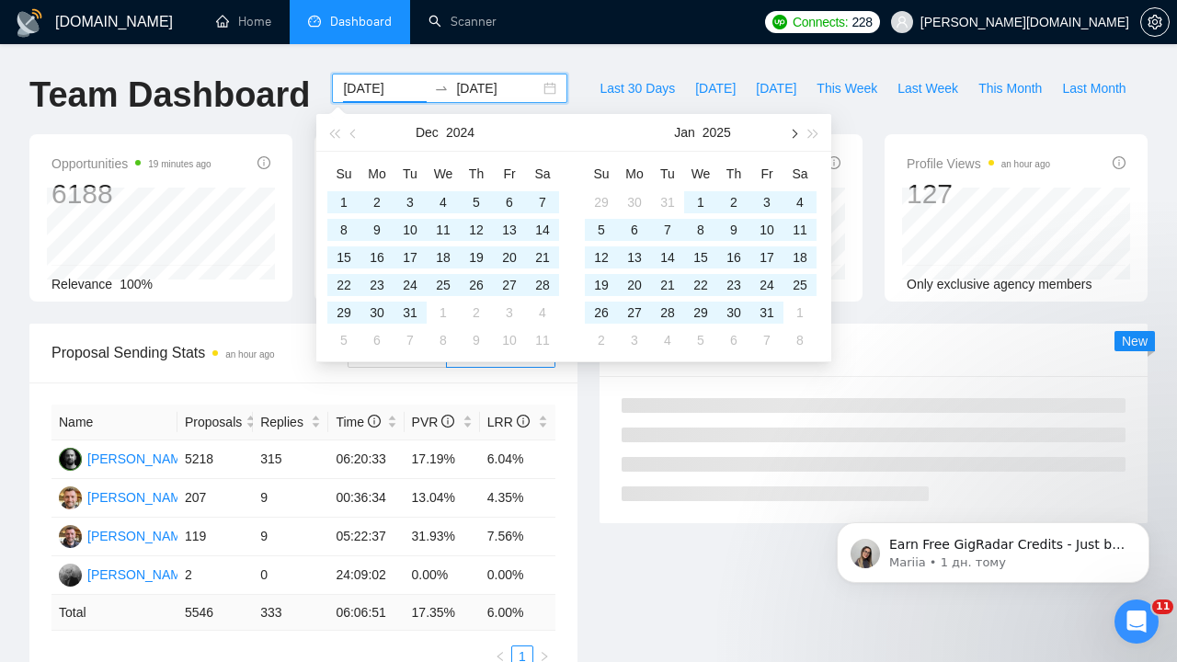
click at [794, 133] on span "button" at bounding box center [792, 133] width 9 height 9
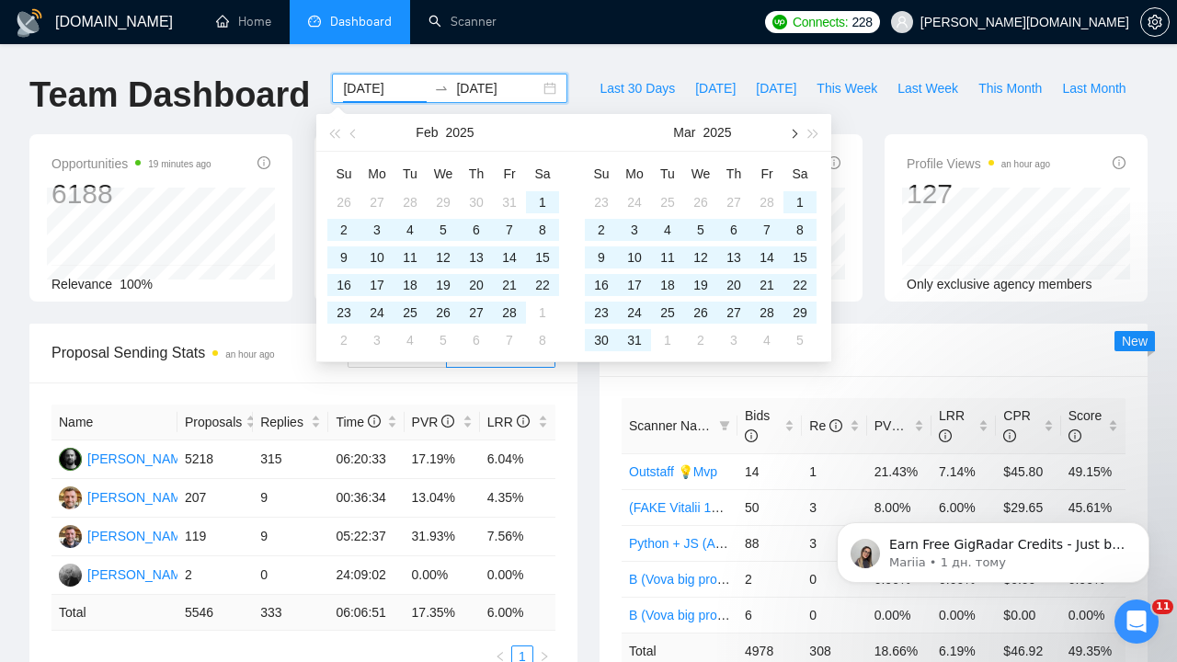
click at [794, 133] on span "button" at bounding box center [792, 133] width 9 height 9
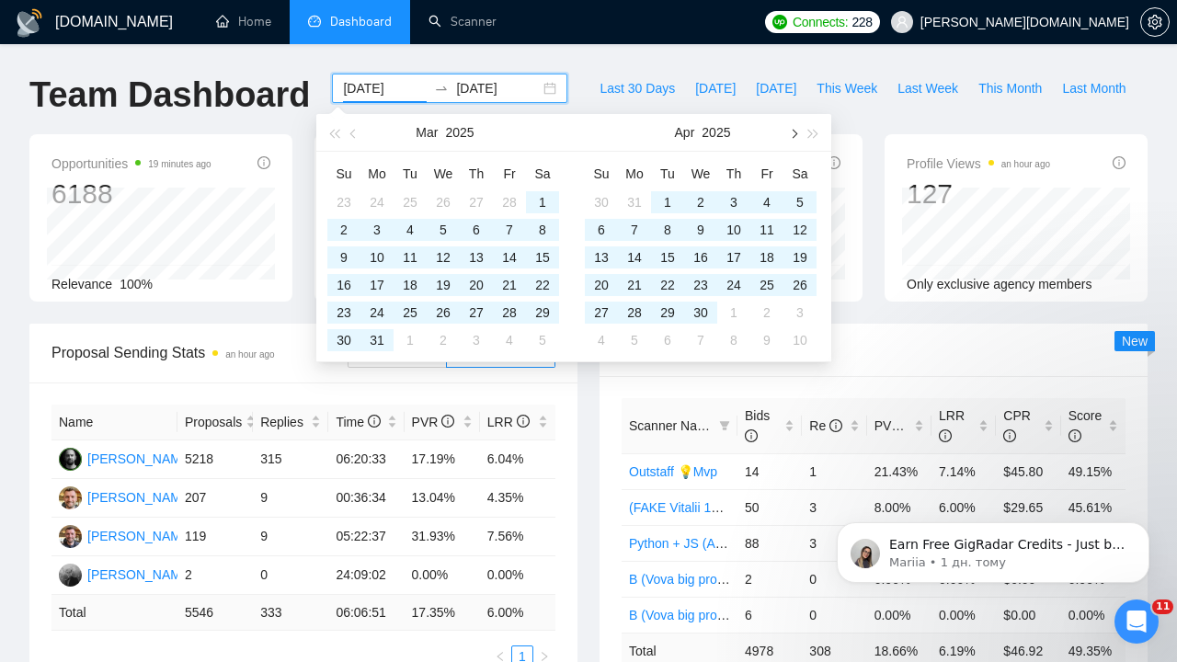
click at [794, 133] on span "button" at bounding box center [792, 133] width 9 height 9
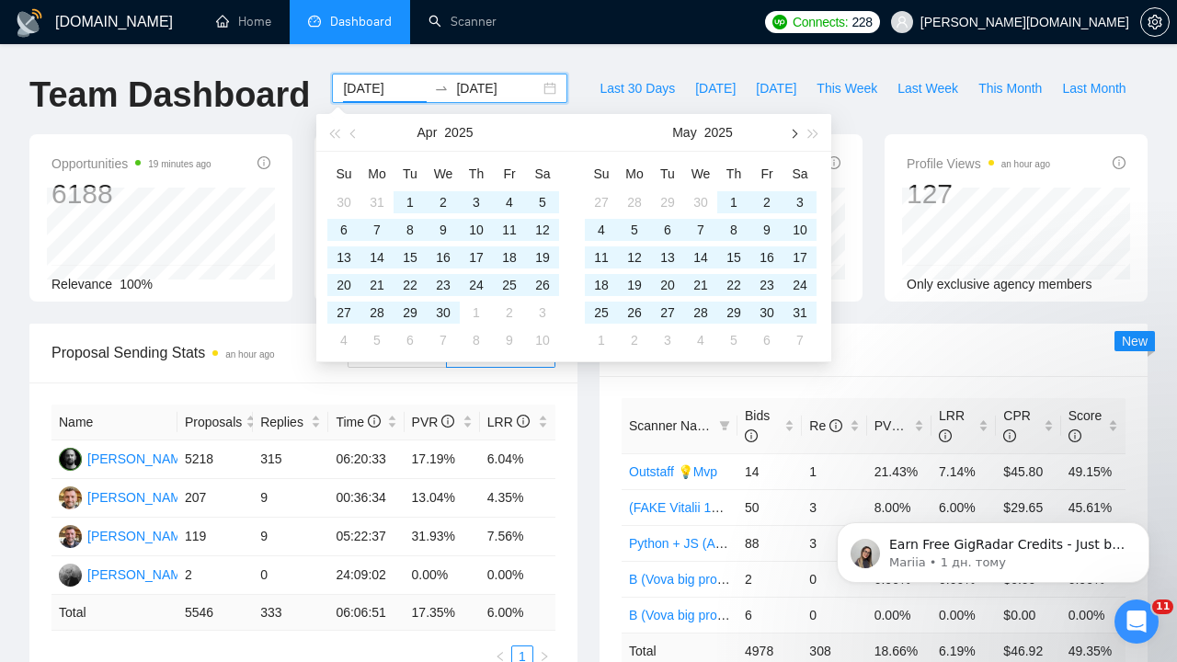
click at [794, 133] on span "button" at bounding box center [792, 133] width 9 height 9
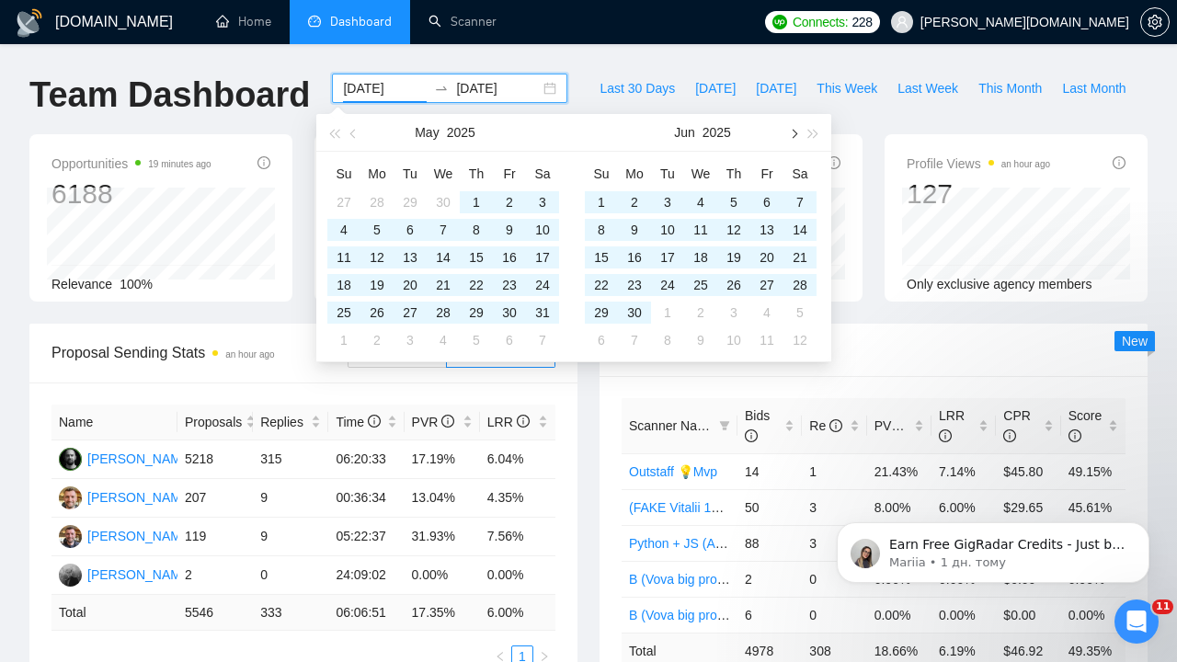
click at [794, 133] on span "button" at bounding box center [792, 133] width 9 height 9
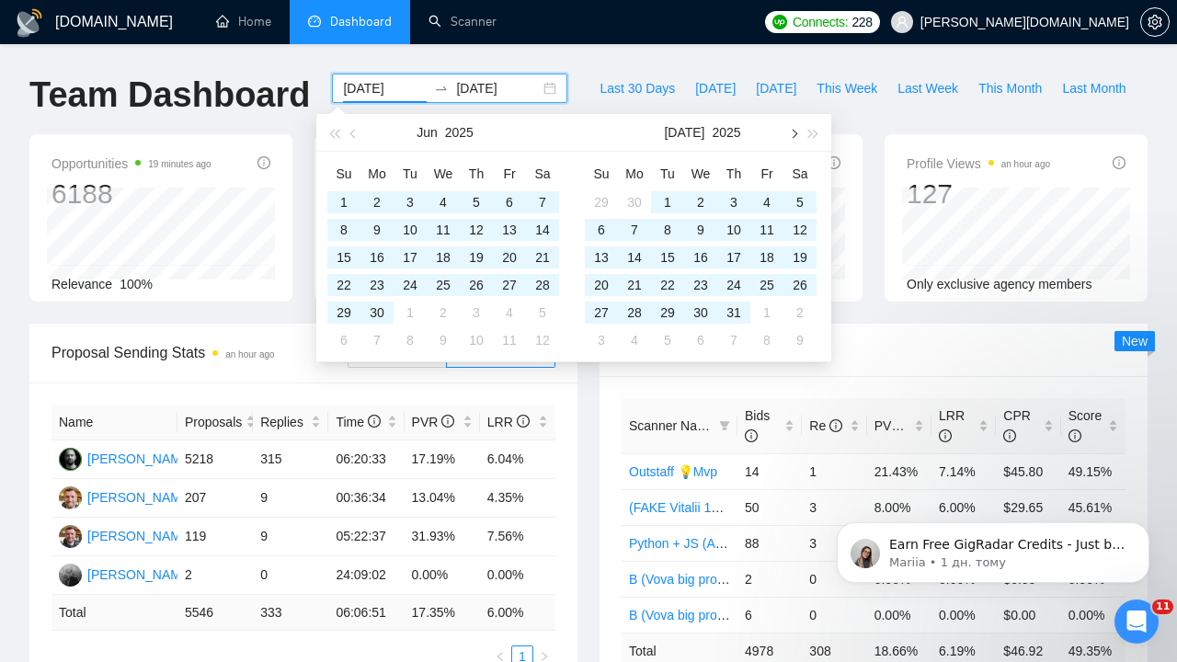
click at [794, 133] on span "button" at bounding box center [792, 133] width 9 height 9
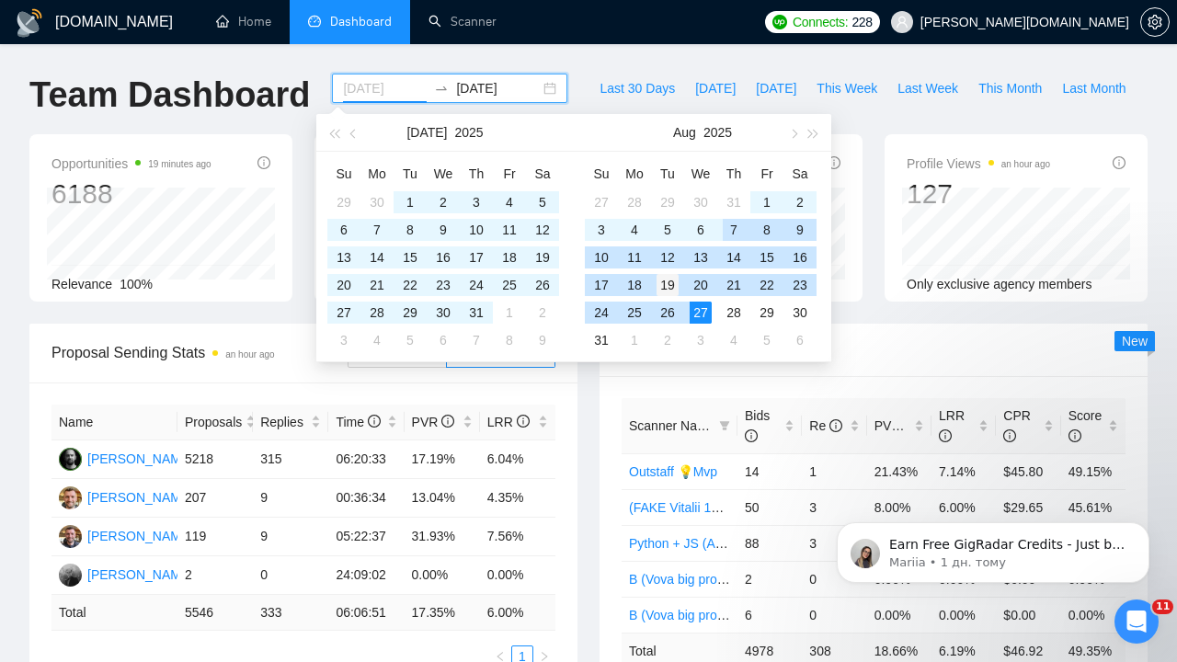
type input "2025-08-19"
click at [674, 283] on div "19" at bounding box center [667, 285] width 22 height 22
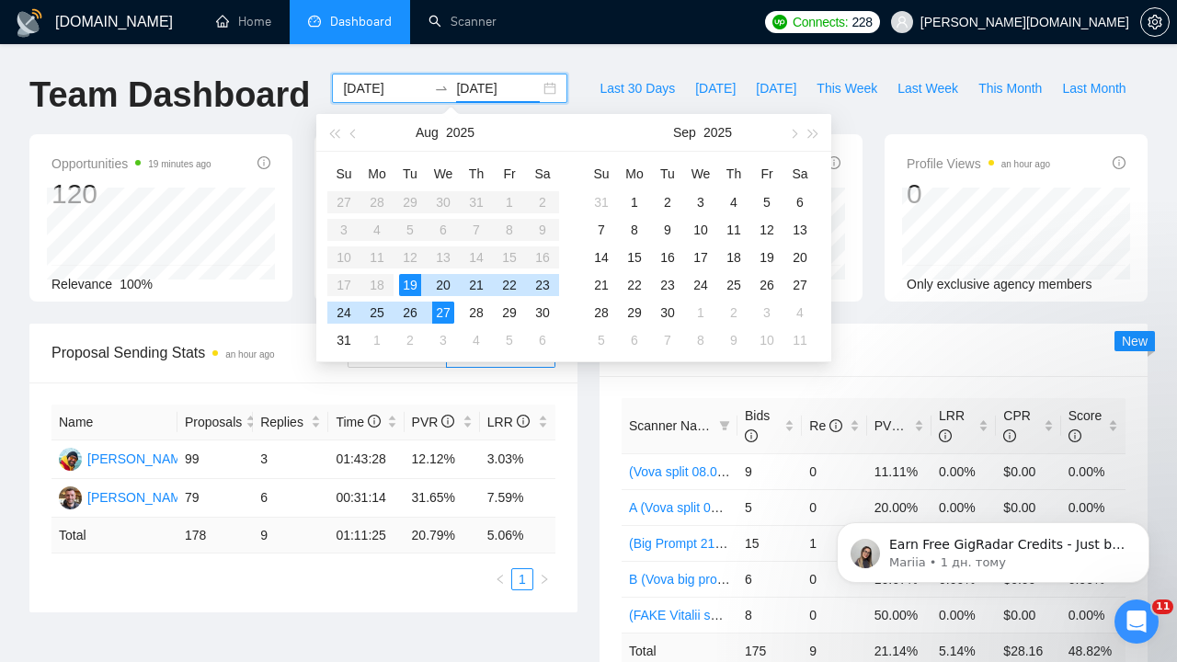
type input "[DATE]"
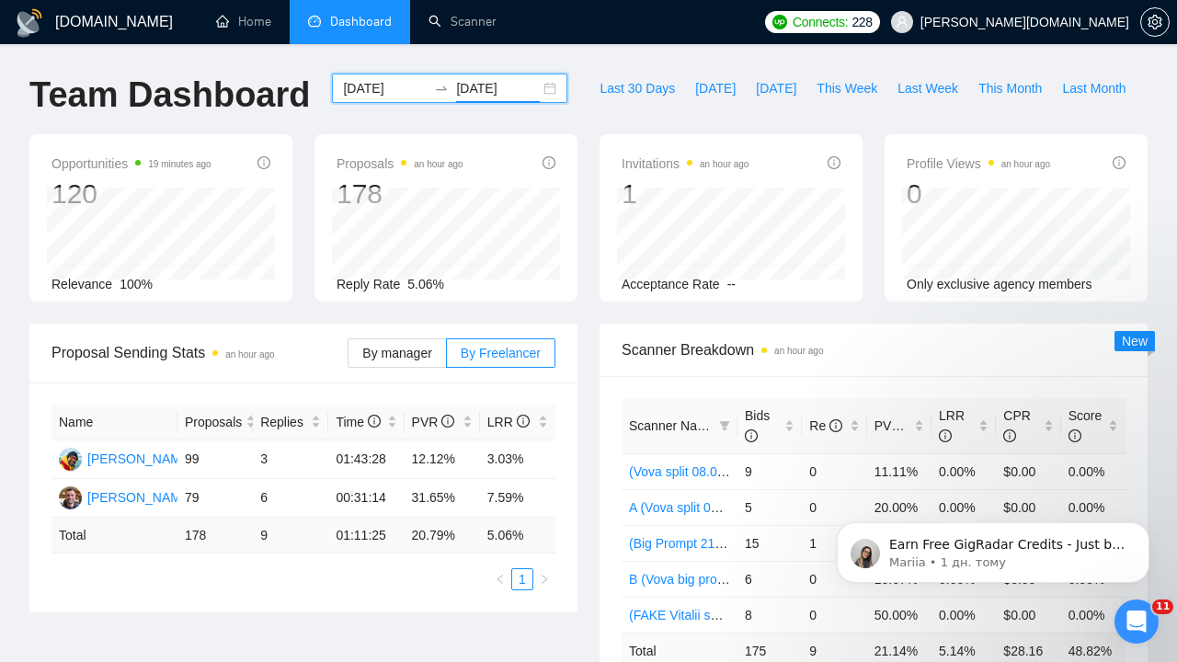
click at [881, 123] on div "Last 30 Days Today Yesterday This Week Last Week This Month Last Month" at bounding box center [862, 104] width 568 height 61
click at [403, 91] on input "2025-08-19" at bounding box center [385, 88] width 84 height 20
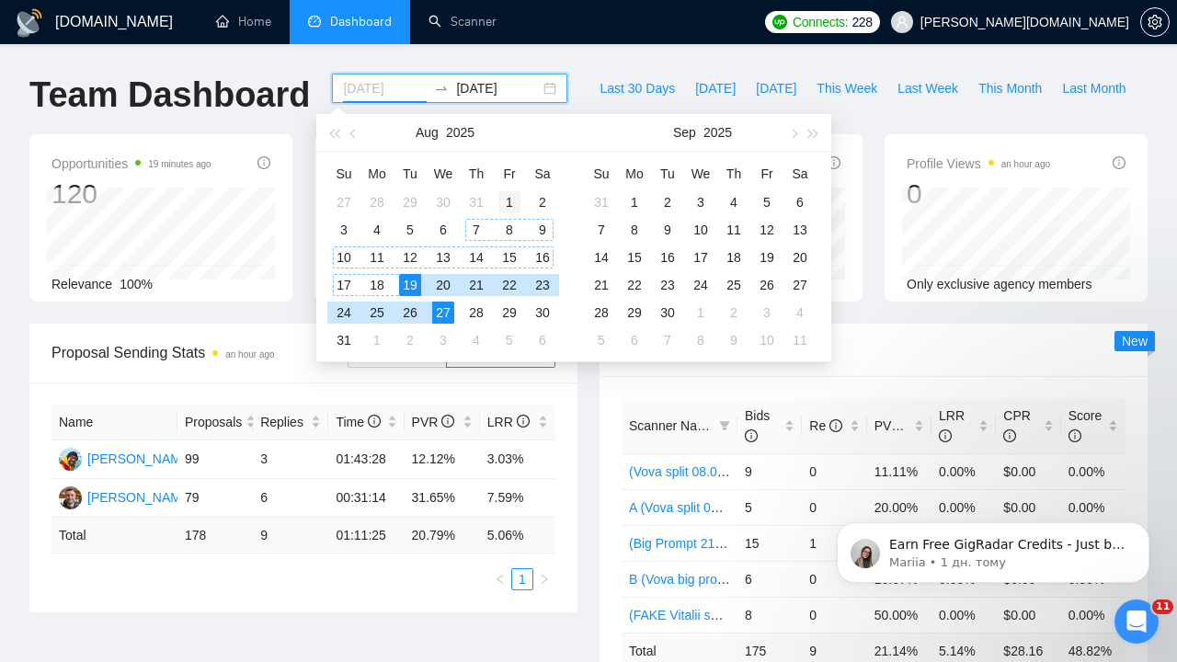
type input "2025-08-01"
click at [507, 196] on div "1" at bounding box center [509, 202] width 22 height 22
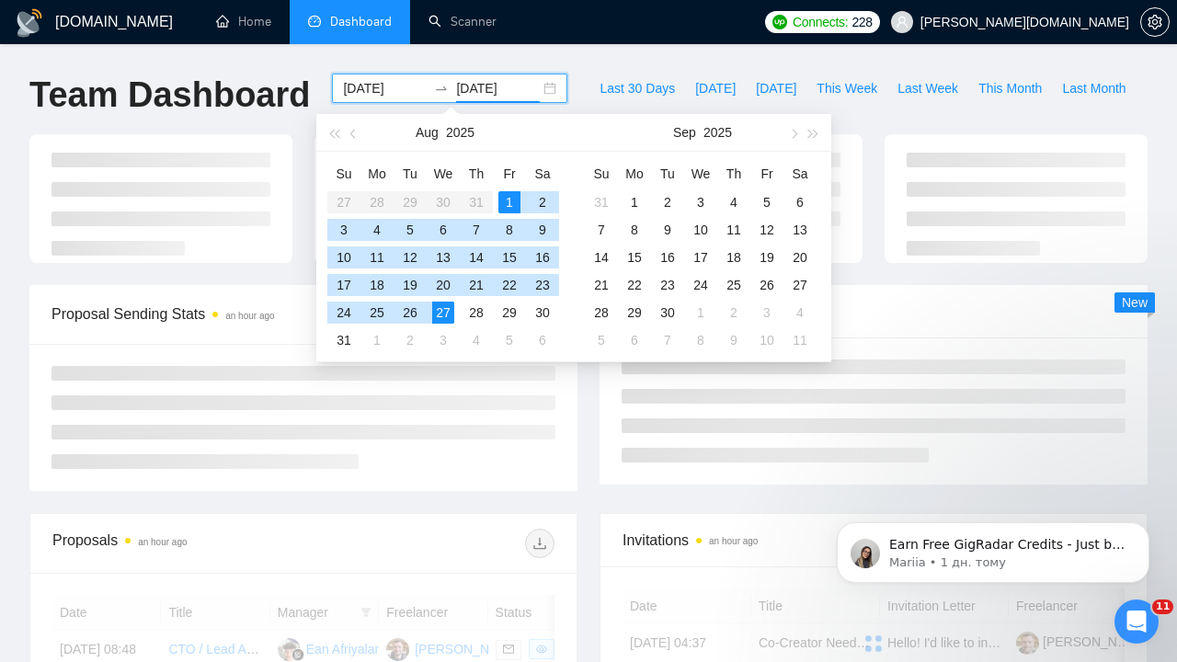
type input "[DATE]"
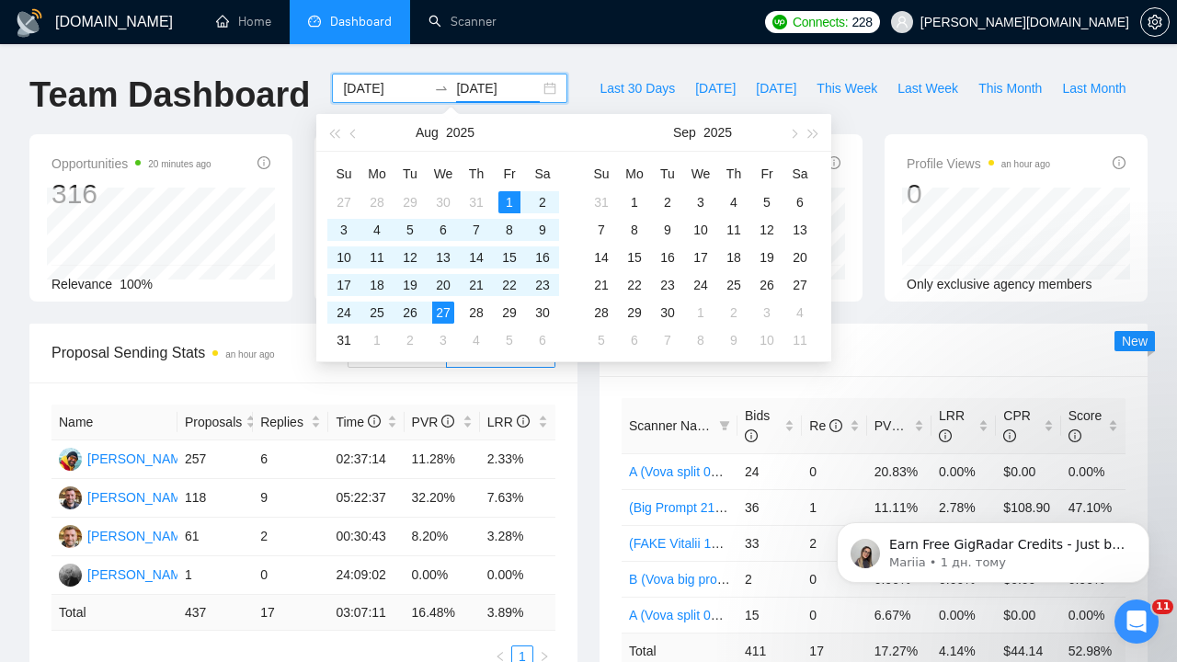
click at [582, 384] on div "Proposal Sending Stats an hour ago By manager By Freelancer Name Proposals Repl…" at bounding box center [303, 507] width 570 height 366
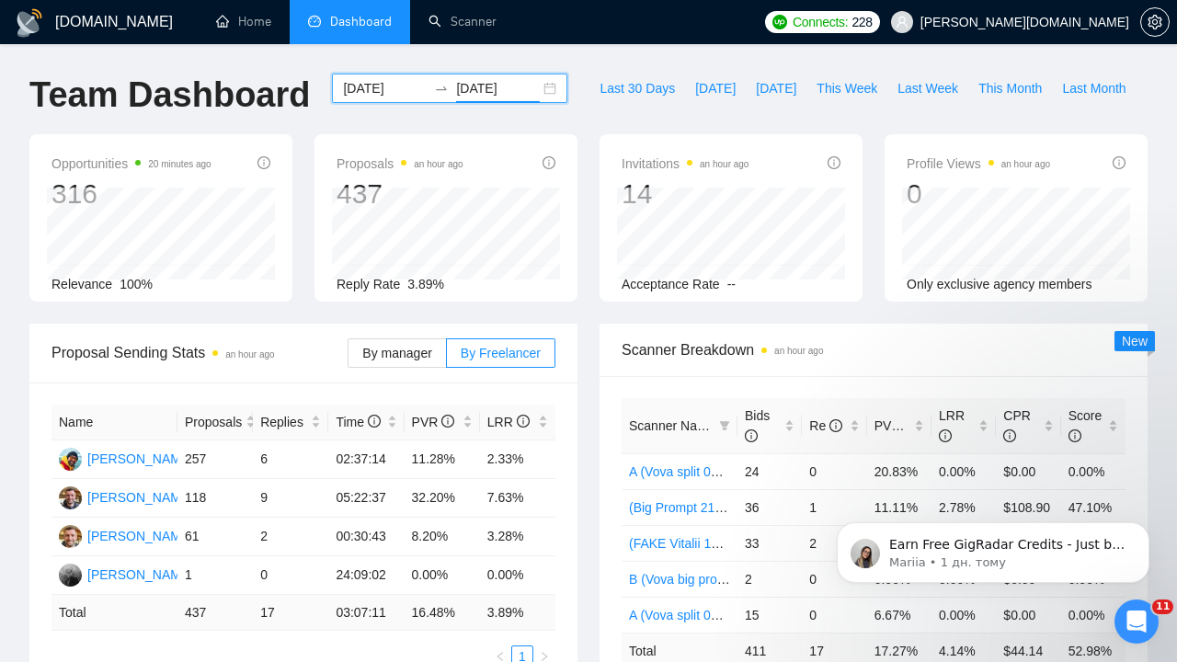
click at [388, 86] on input "2025-08-01" at bounding box center [385, 88] width 84 height 20
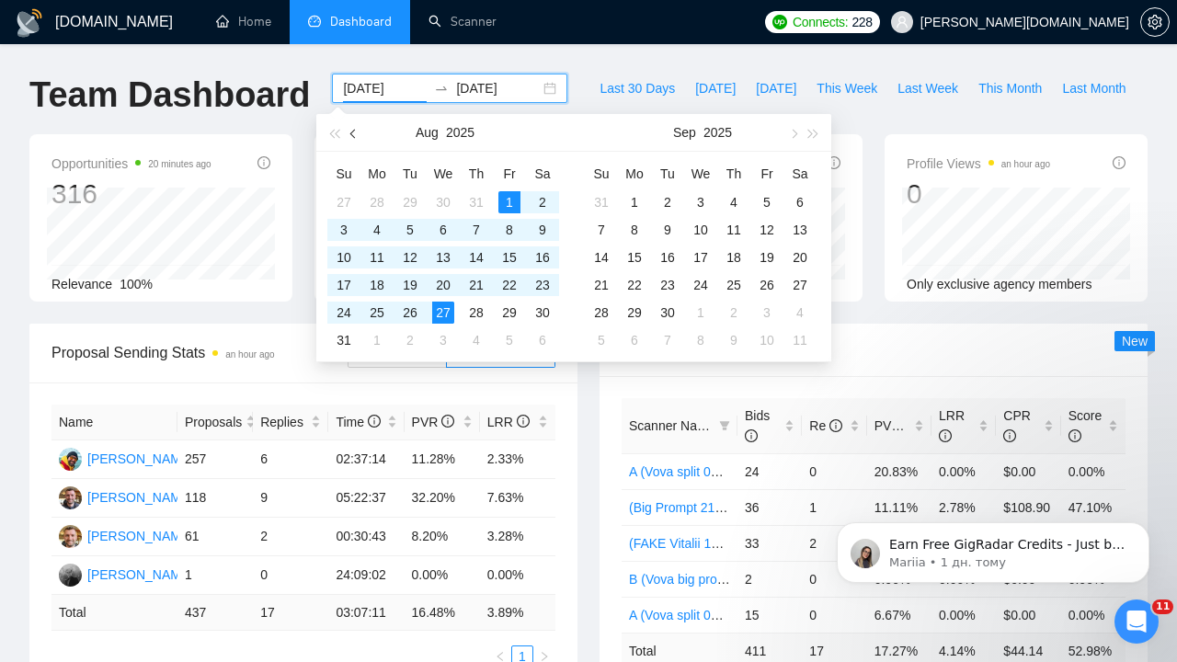
click at [353, 129] on button "button" at bounding box center [354, 132] width 20 height 37
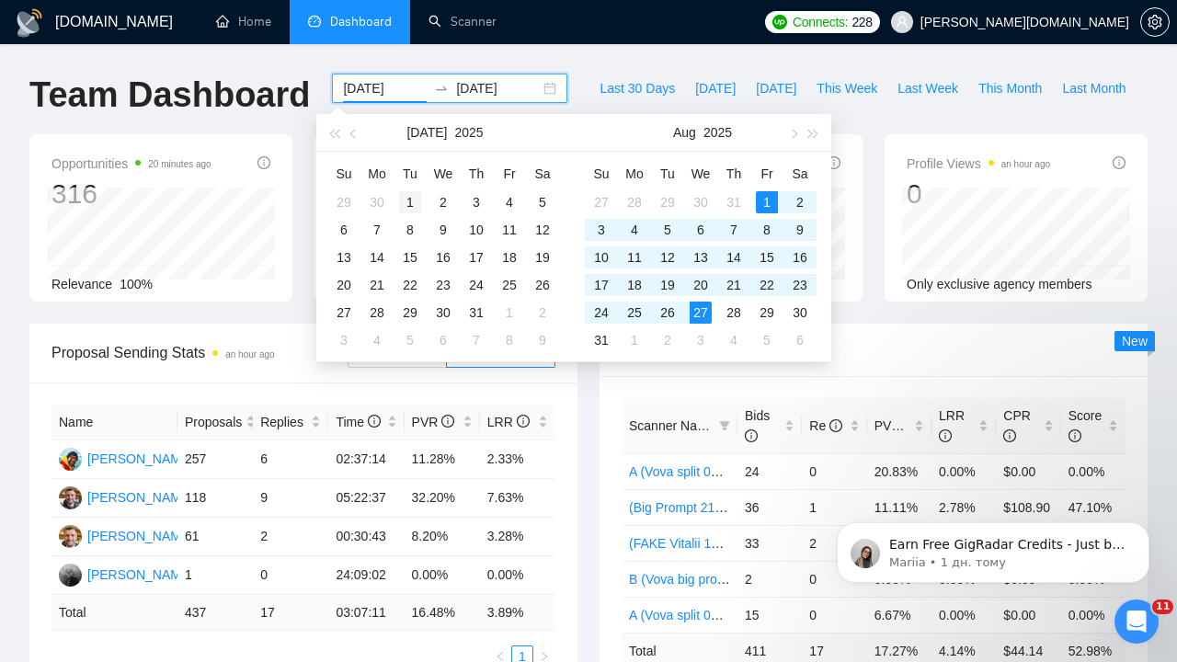
type input "2025-07-01"
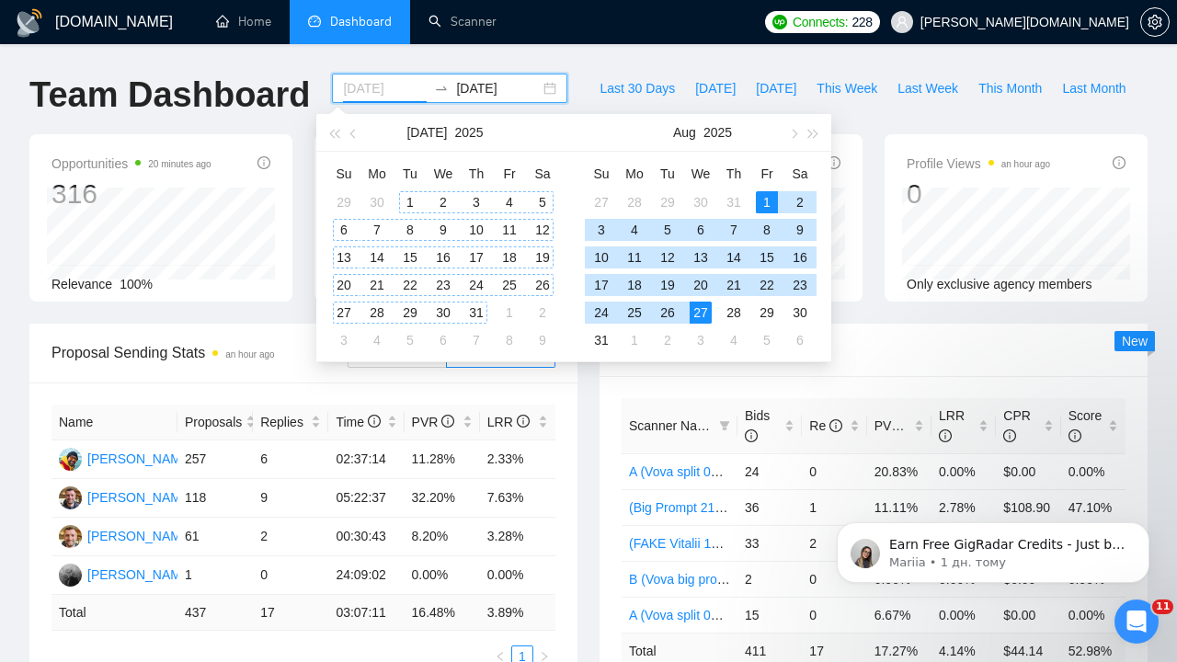
click at [406, 193] on div "1" at bounding box center [410, 202] width 22 height 22
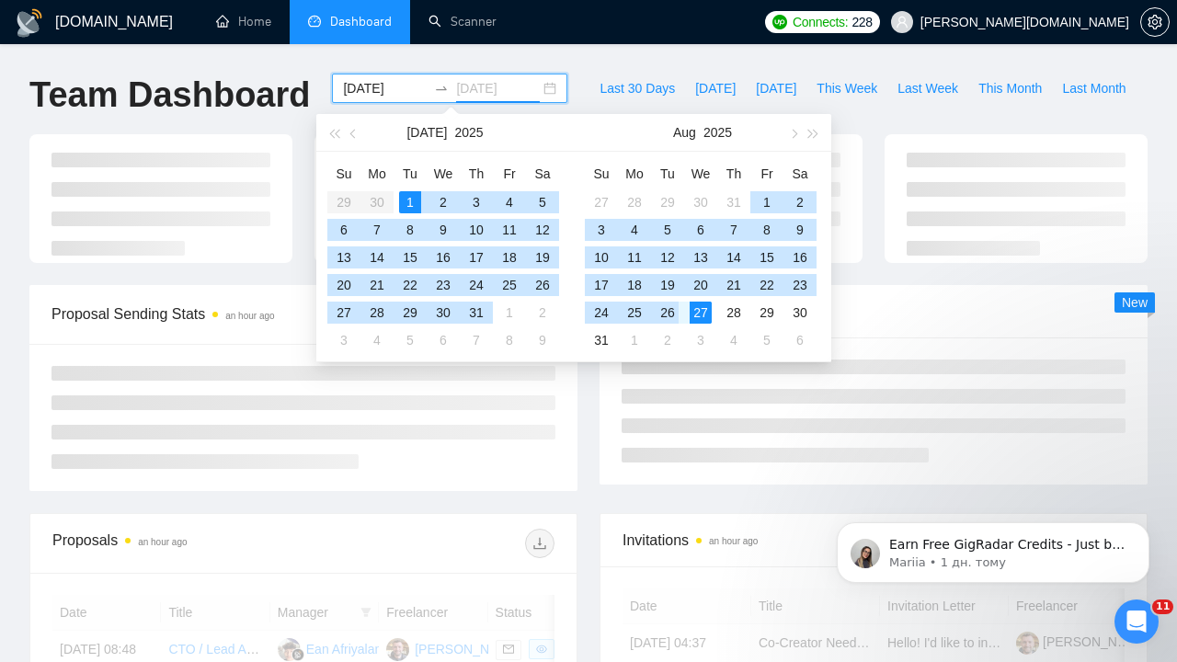
type input "[DATE]"
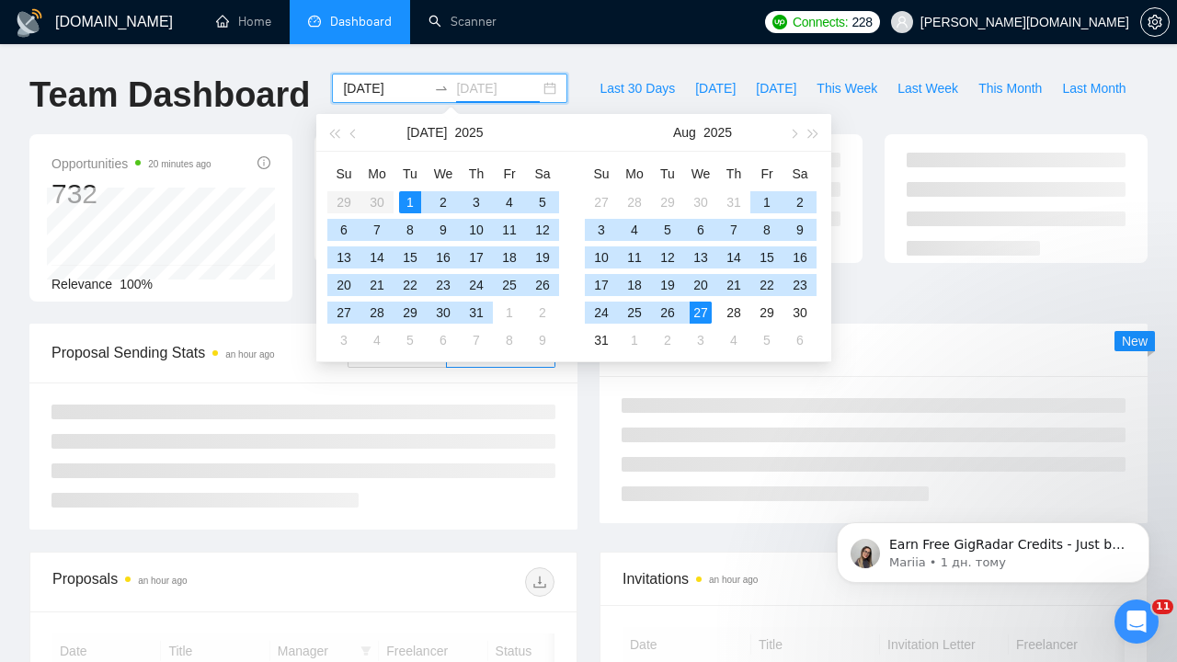
click at [700, 313] on div "27" at bounding box center [700, 313] width 22 height 22
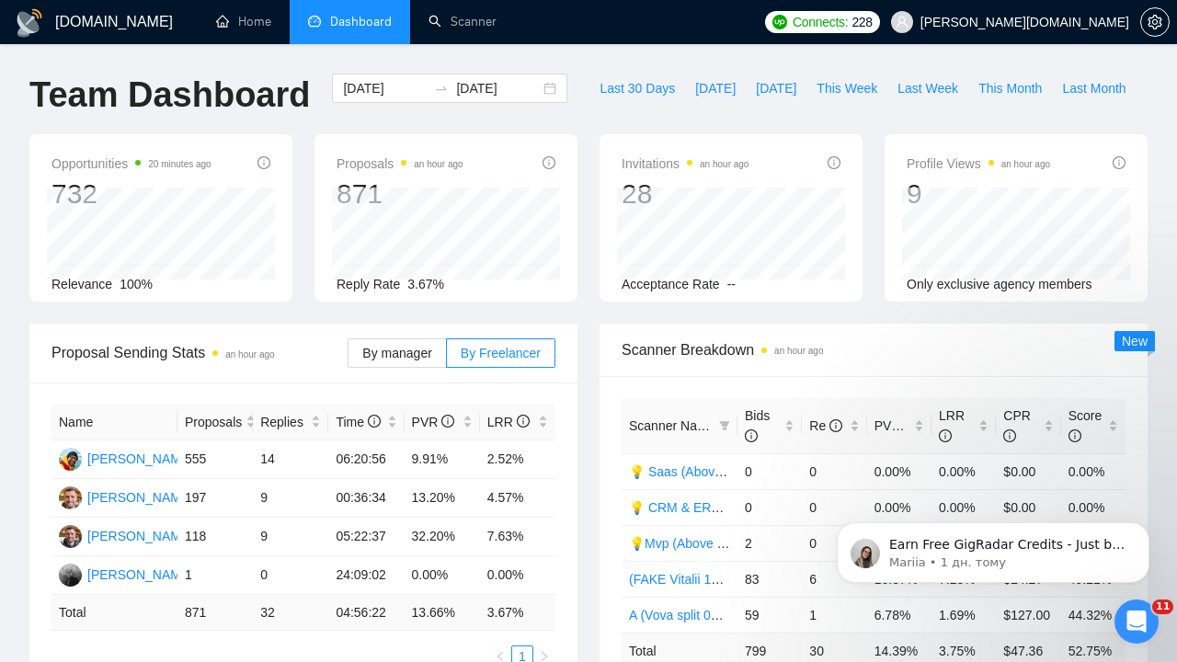
drag, startPoint x: 825, startPoint y: 295, endPoint x: 849, endPoint y: 300, distance: 25.2
click at [849, 300] on div "Invitations an hour ago 28 2025-08-27 Vitalii Sydorenko 1 Acceptance Rate --" at bounding box center [730, 217] width 263 height 167
click at [384, 83] on input "2025-07-01" at bounding box center [385, 88] width 84 height 20
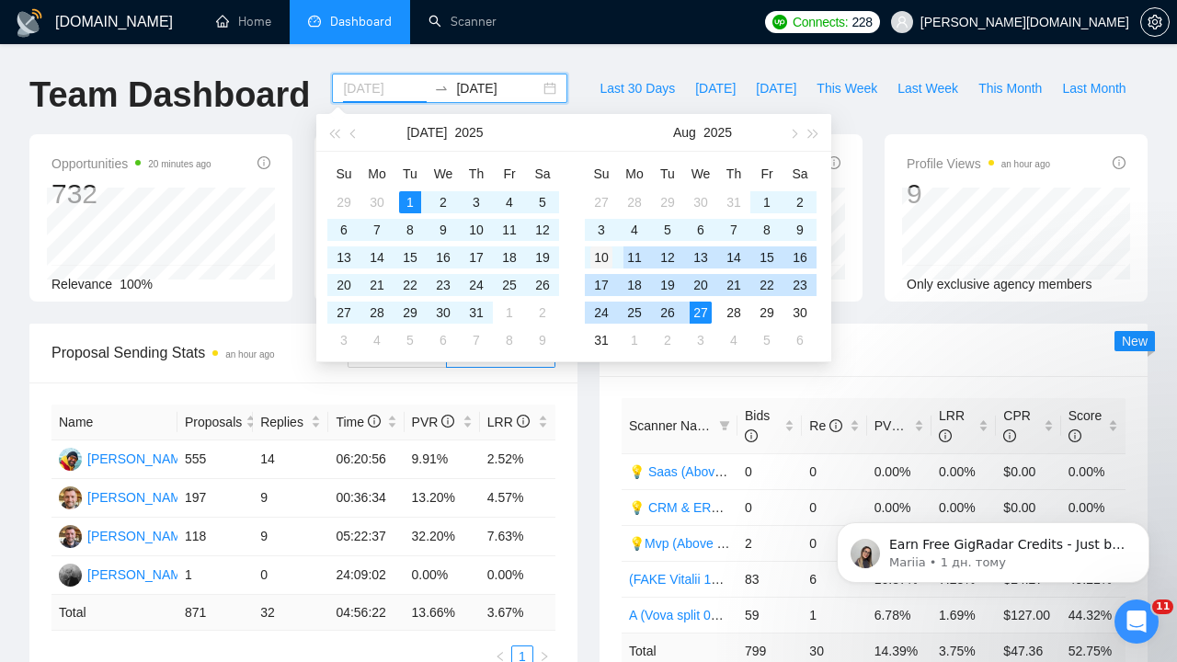
type input "[DATE]"
click at [601, 253] on div "10" at bounding box center [601, 257] width 22 height 22
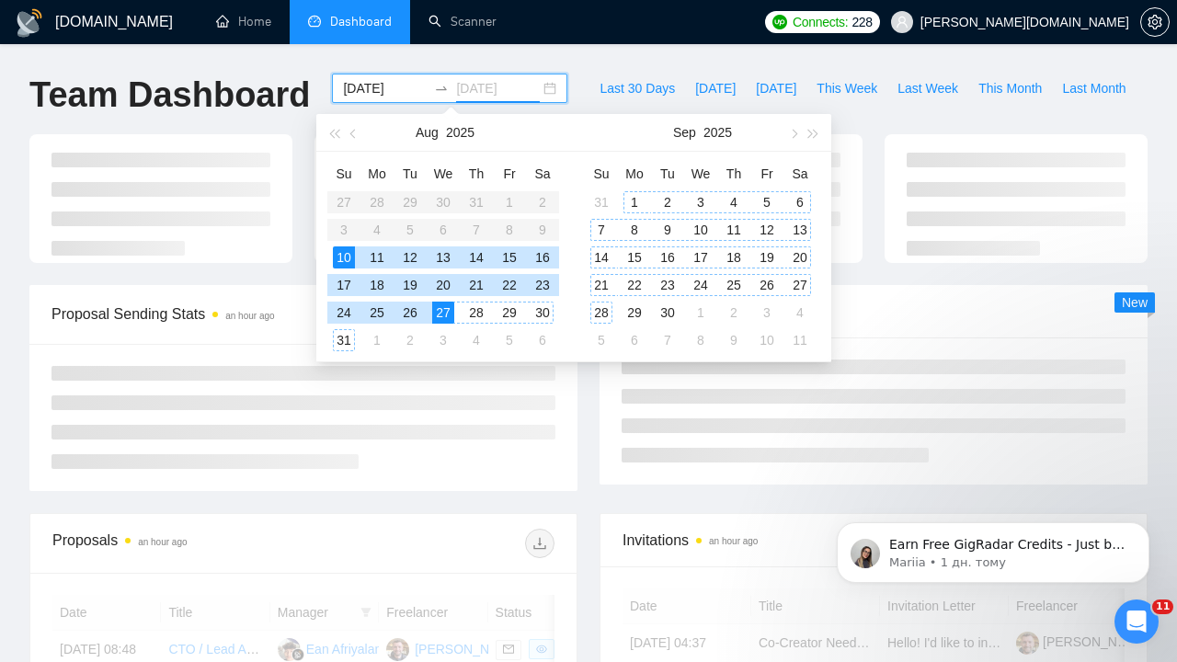
type input "[DATE]"
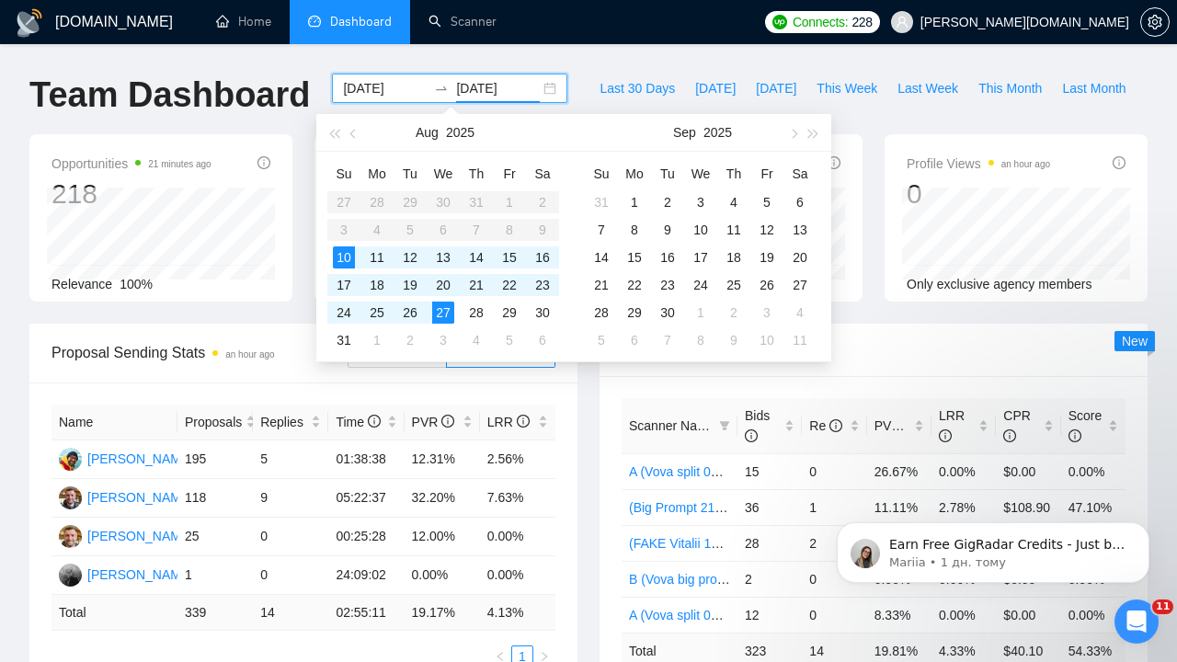
click at [588, 413] on div "Scanner Breakdown an hour ago Scanner Name Bids Re PVR LRR CPR Score A (Vova sp…" at bounding box center [873, 526] width 570 height 404
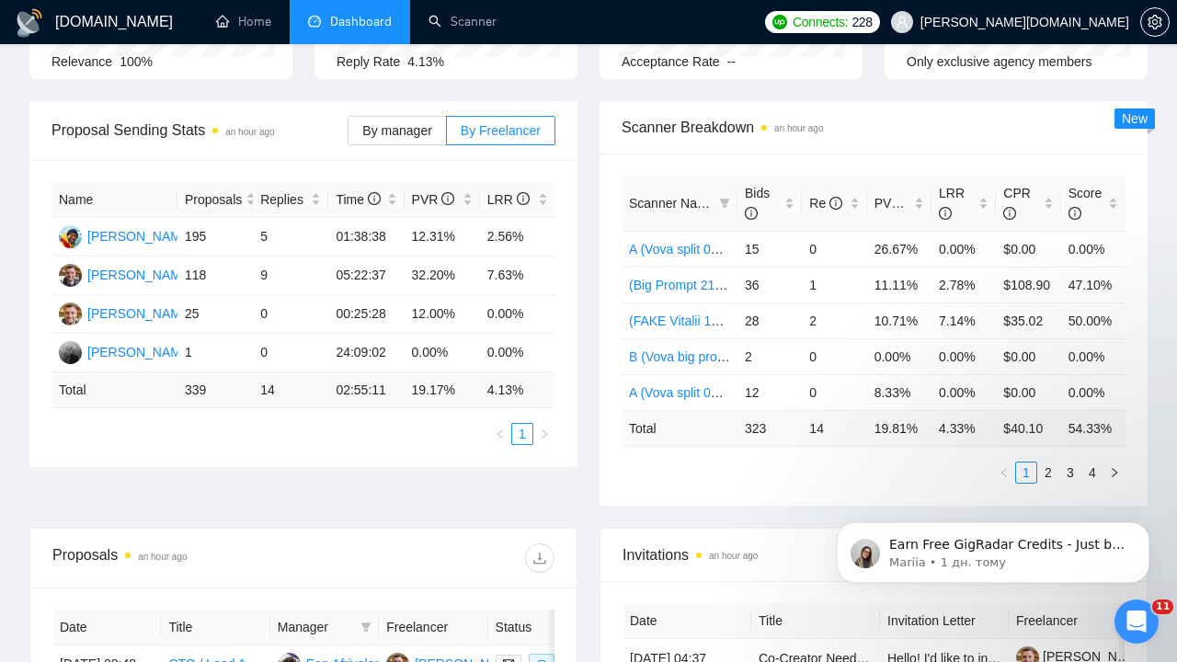
scroll to position [226, 0]
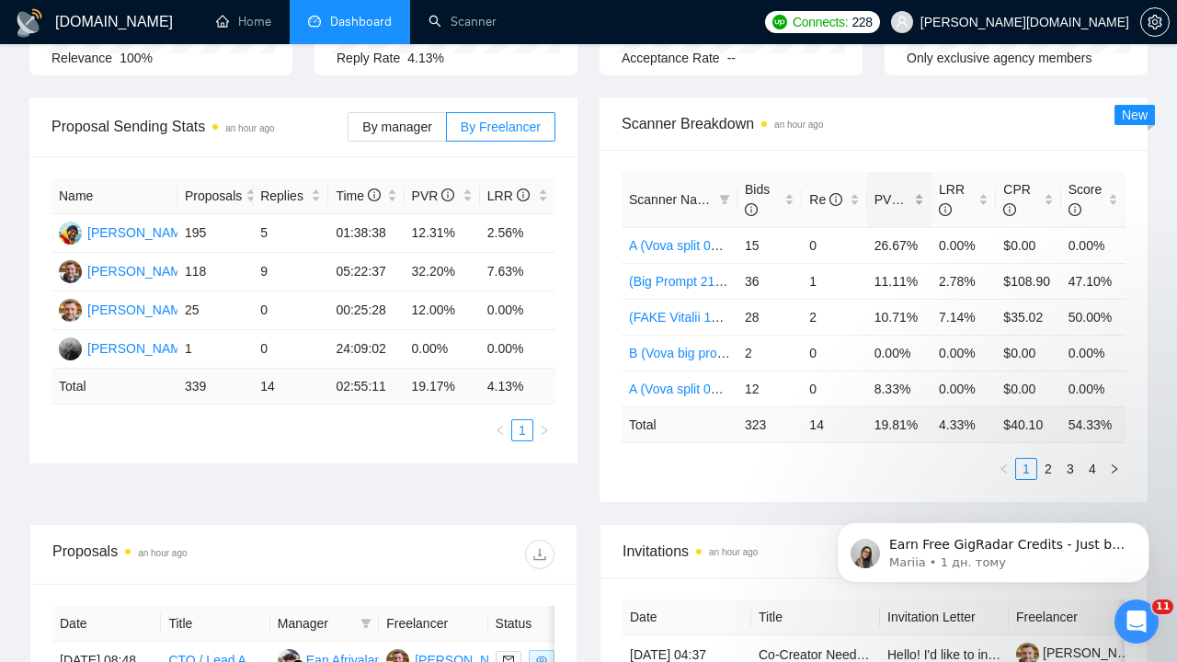
click at [878, 198] on span "PVR" at bounding box center [895, 199] width 43 height 15
click at [1047, 469] on link "2" at bounding box center [1048, 469] width 20 height 20
click at [815, 197] on span "Re" at bounding box center [825, 199] width 33 height 15
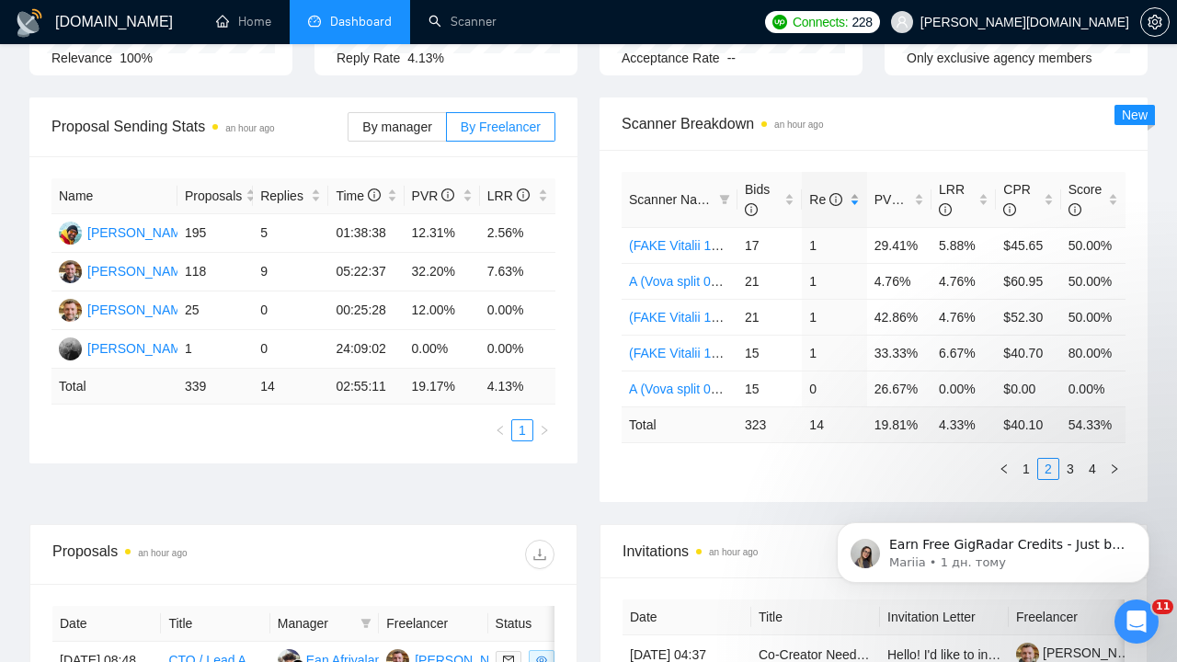
click at [815, 197] on span "Re" at bounding box center [825, 199] width 33 height 15
click at [1020, 461] on link "1" at bounding box center [1026, 469] width 20 height 20
click html "Earn Free GigRadar Credits - Just by Sharing Your Story! 💬 Want more credits fo…"
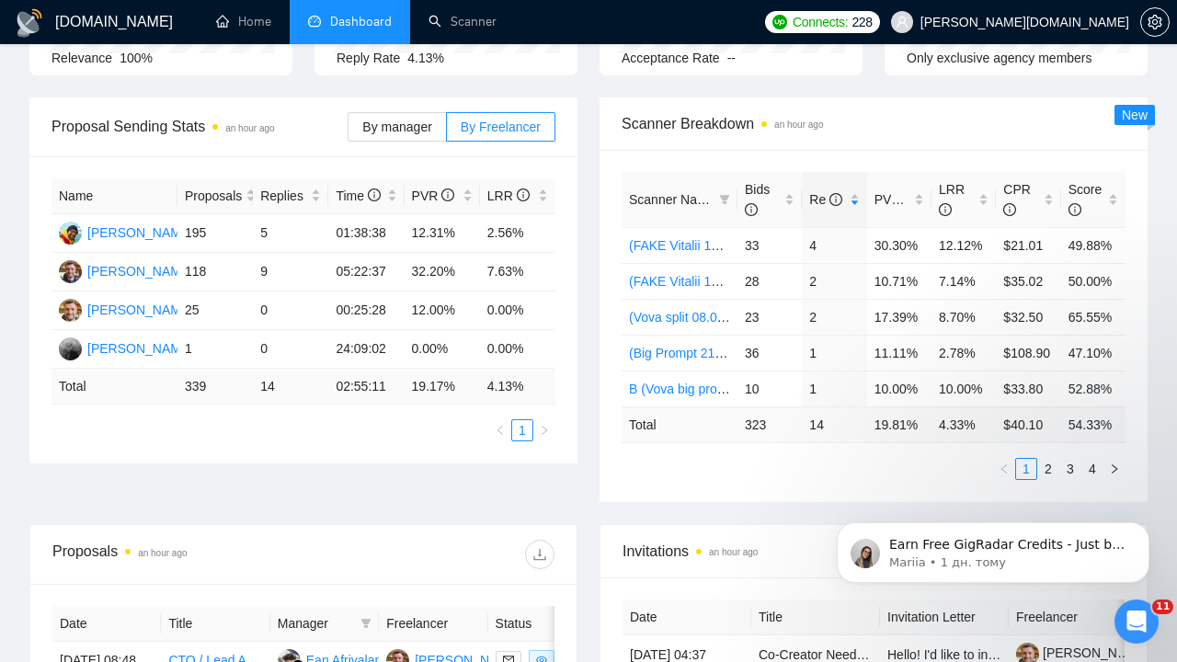
click at [872, 493] on body "Earn Free GigRadar Credits - Just by Sharing Your Story! 💬 Want more credits fo…" at bounding box center [992, 548] width 353 height 114
click html "Earn Free GigRadar Credits - Just by Sharing Your Story! 💬 Want more credits fo…"
click at [936, 495] on body "Earn Free GigRadar Credits - Just by Sharing Your Story! 💬 Want more credits fo…" at bounding box center [992, 548] width 353 height 114
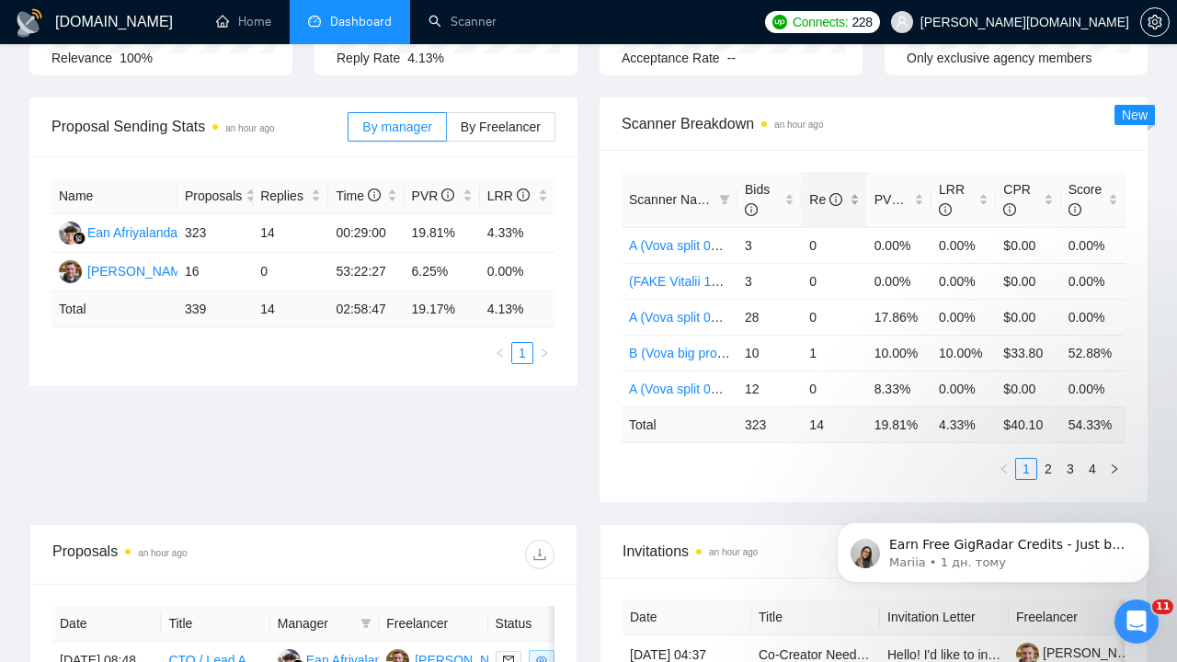
click at [818, 199] on span "Re" at bounding box center [825, 199] width 33 height 15
click at [1048, 470] on link "2" at bounding box center [1048, 469] width 20 height 20
